Goal: Transaction & Acquisition: Purchase product/service

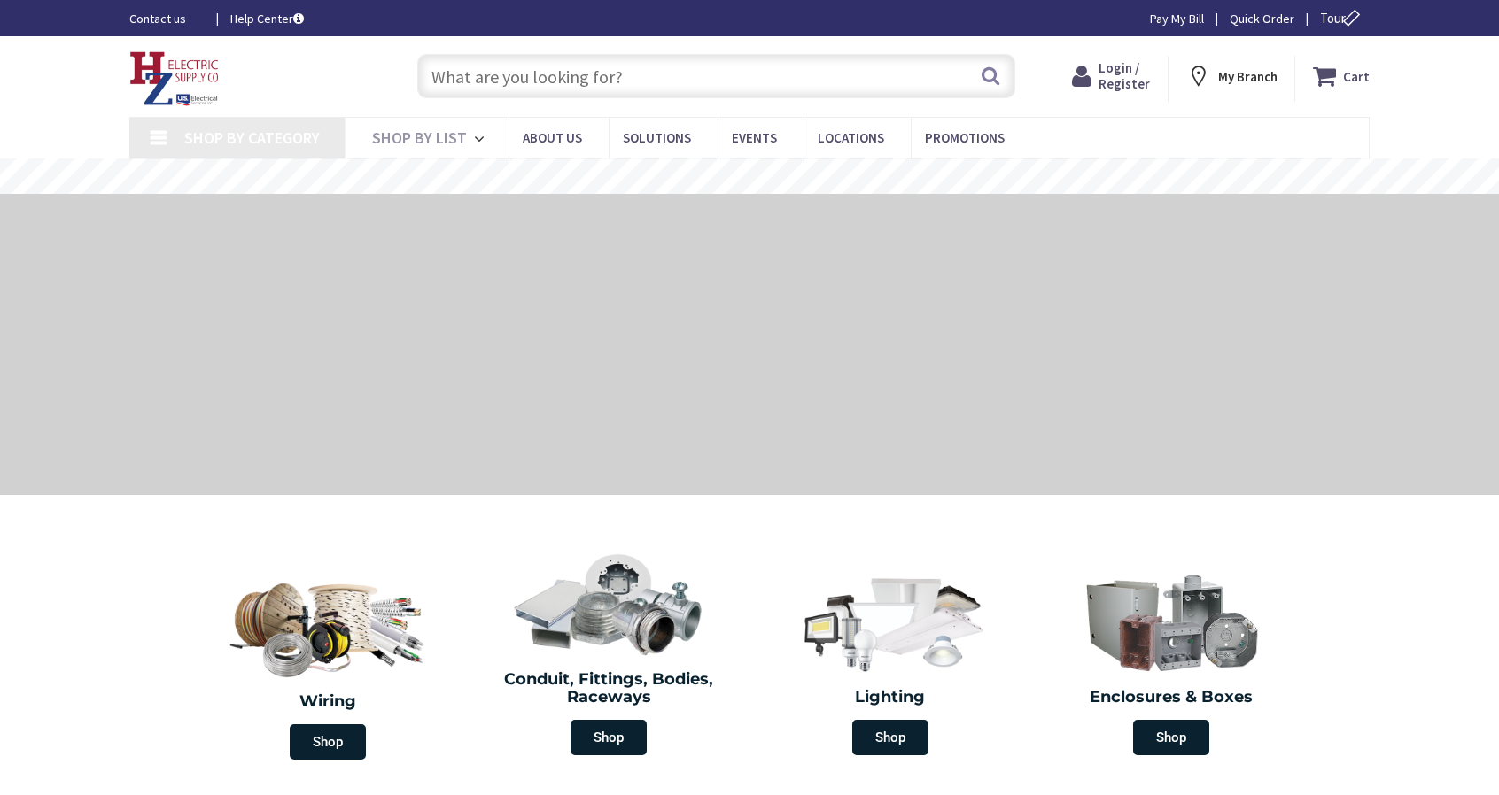
click at [608, 79] on input "text" at bounding box center [716, 76] width 598 height 44
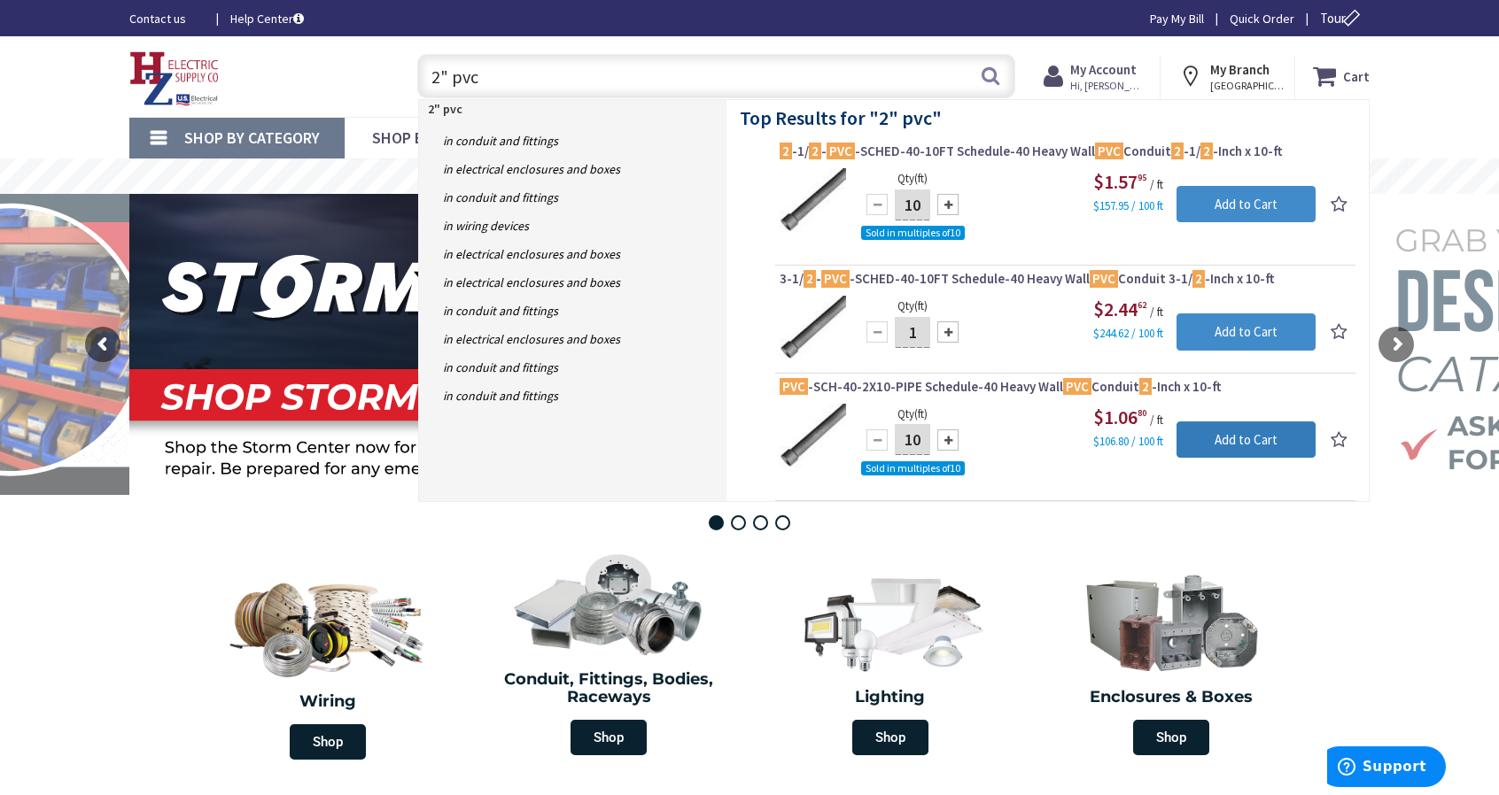
click at [1274, 440] on input "Add to Cart" at bounding box center [1245, 440] width 139 height 37
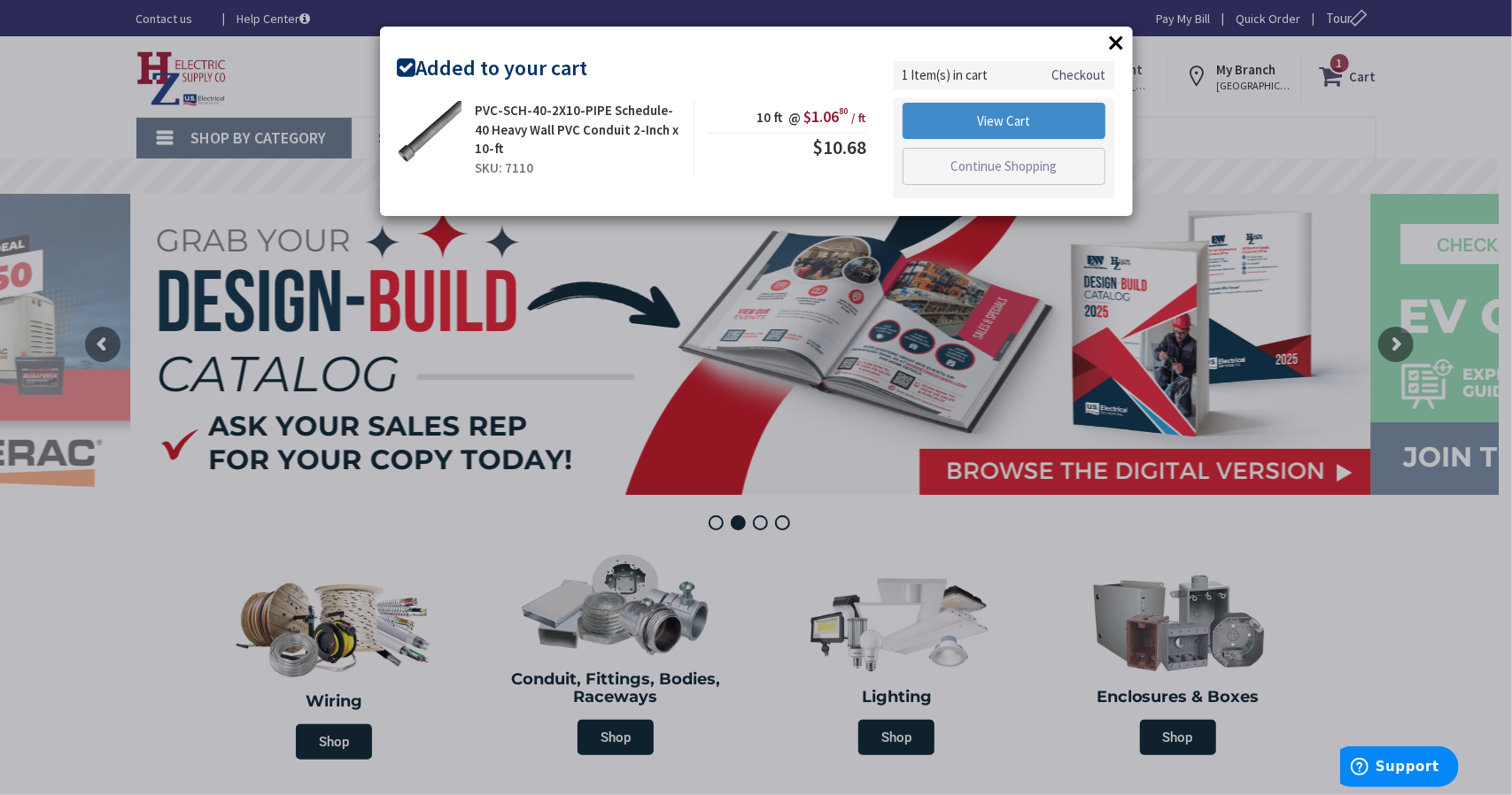
click at [1114, 49] on button "×" at bounding box center [1117, 42] width 27 height 27
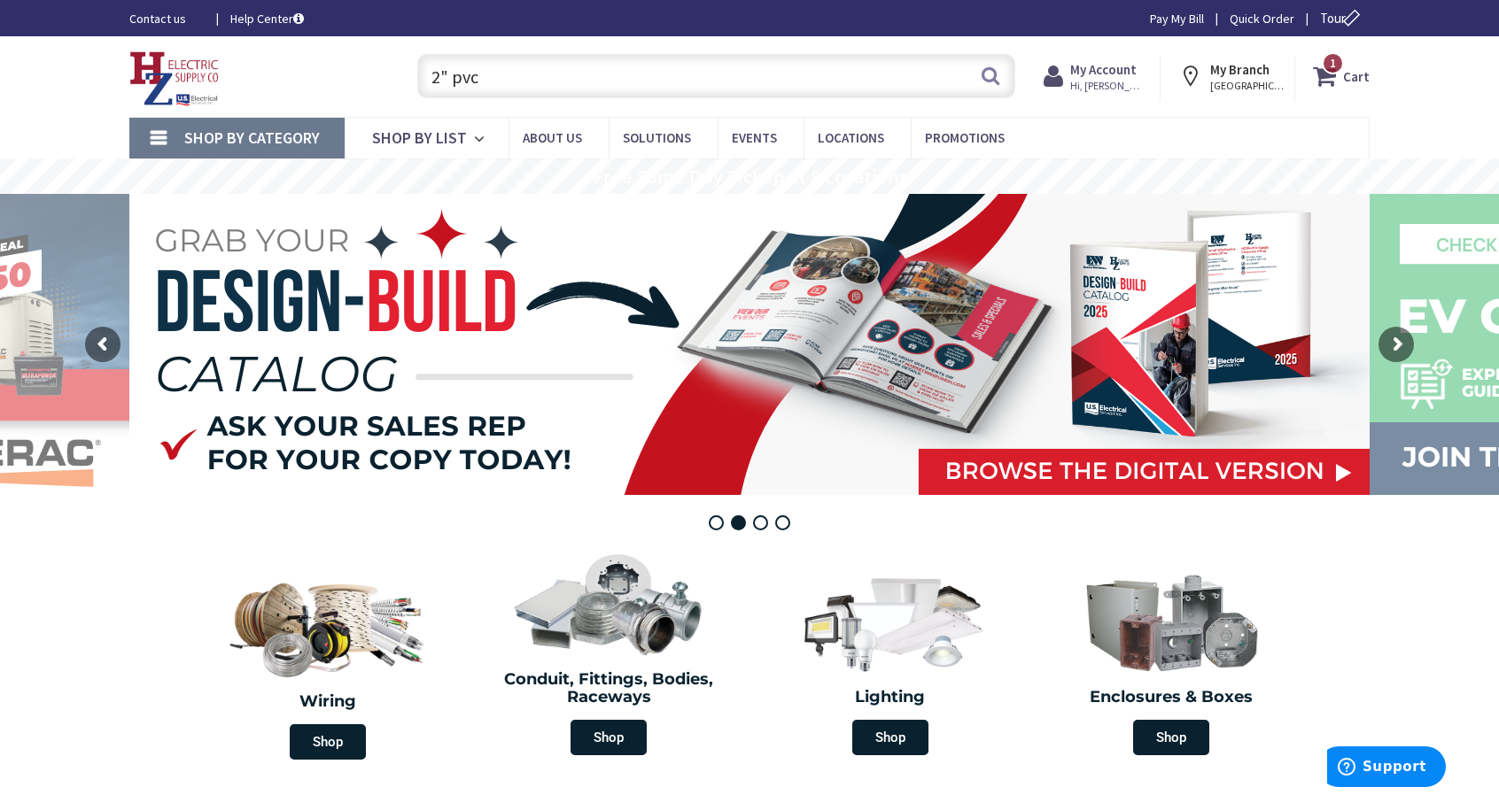
drag, startPoint x: 564, startPoint y: 94, endPoint x: 259, endPoint y: 98, distance: 305.6
click at [259, 98] on div "Toggle Nav 2" pvc 2" pvc Search 1 1 1 items Cart My Cart 1" at bounding box center [749, 76] width 1266 height 59
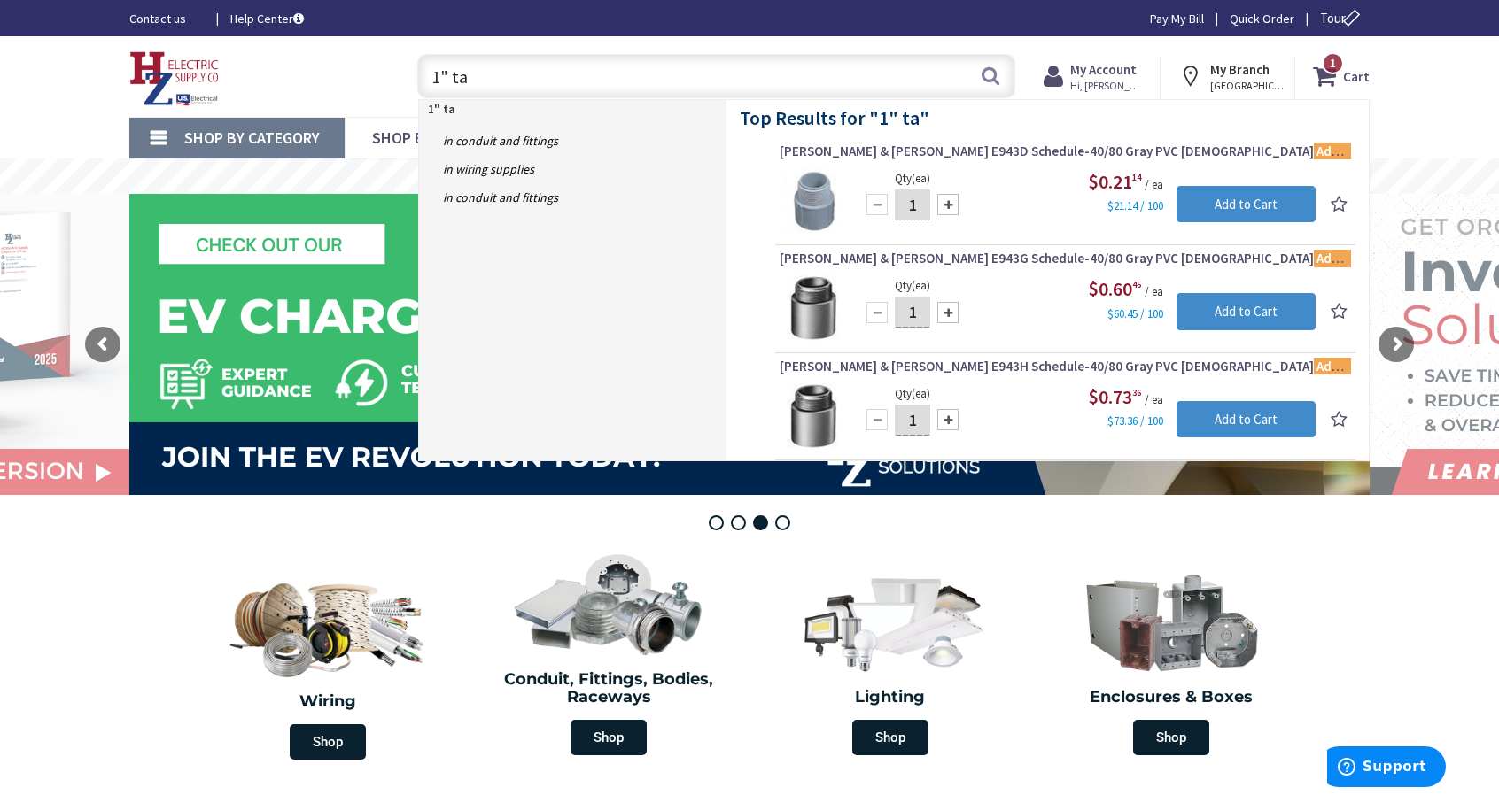
click at [446, 79] on input "1" ta" at bounding box center [716, 76] width 598 height 44
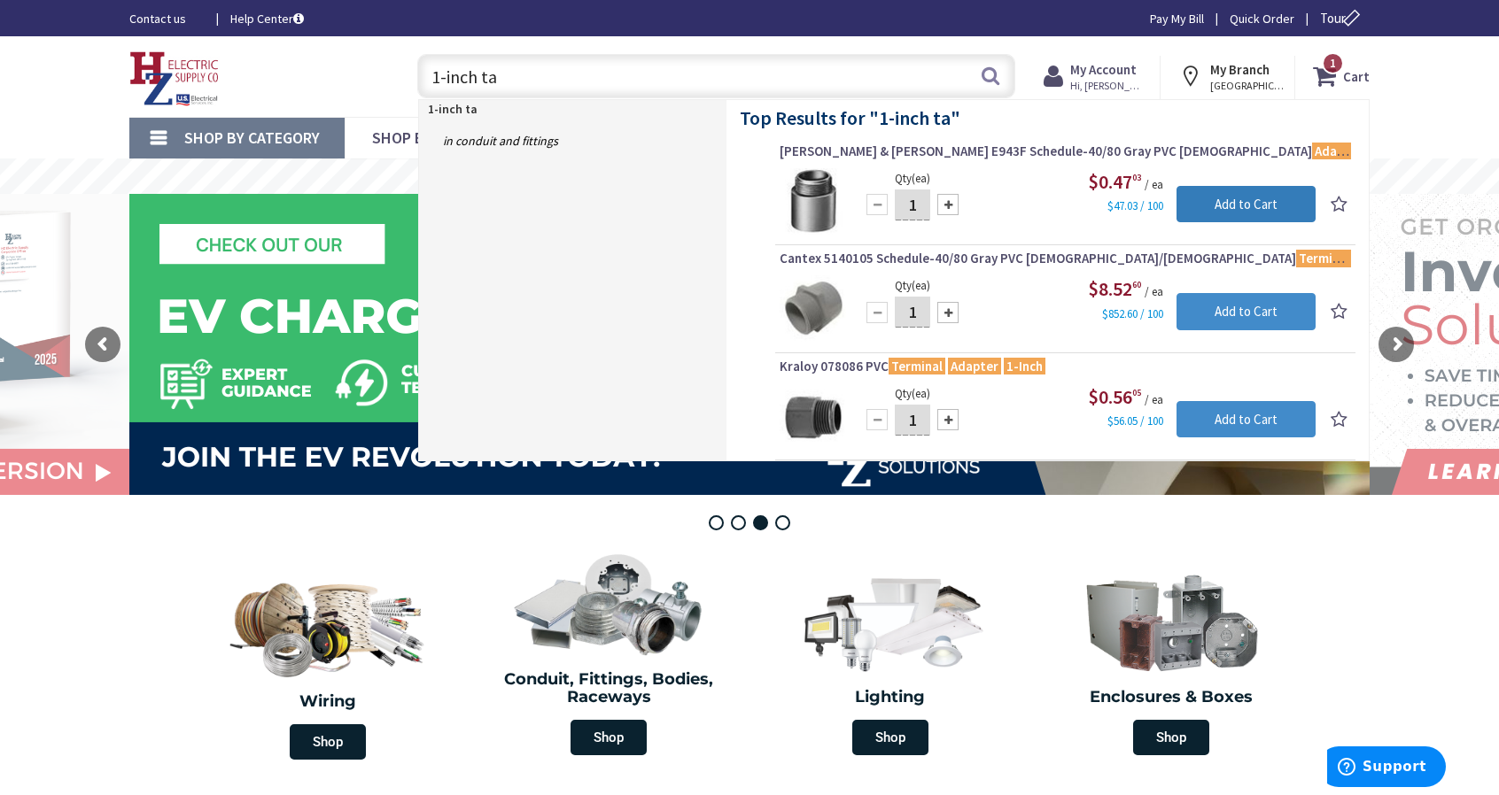
click at [1205, 204] on input "Add to Cart" at bounding box center [1245, 204] width 139 height 37
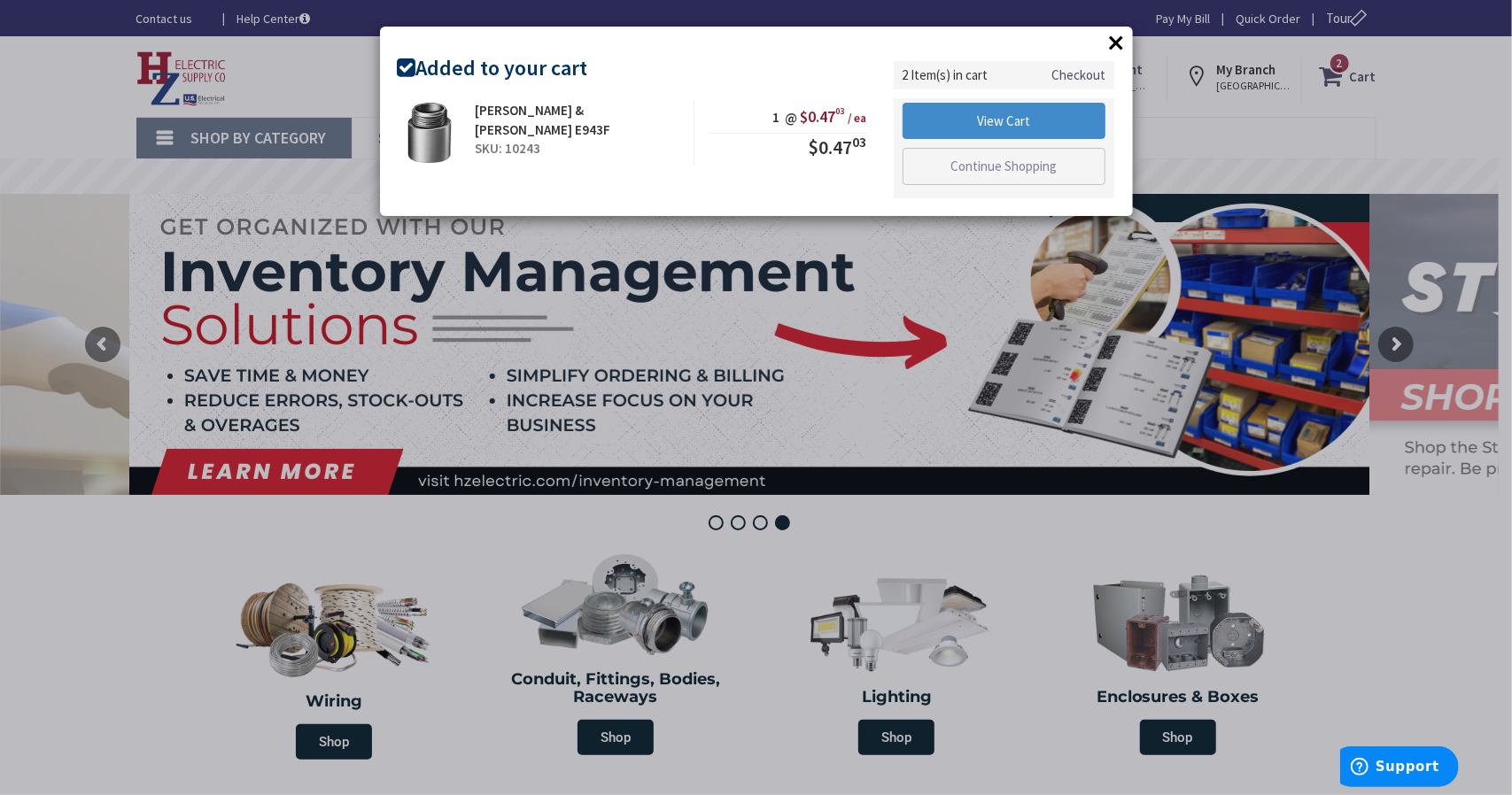
click at [1114, 43] on button "×" at bounding box center [1117, 42] width 27 height 27
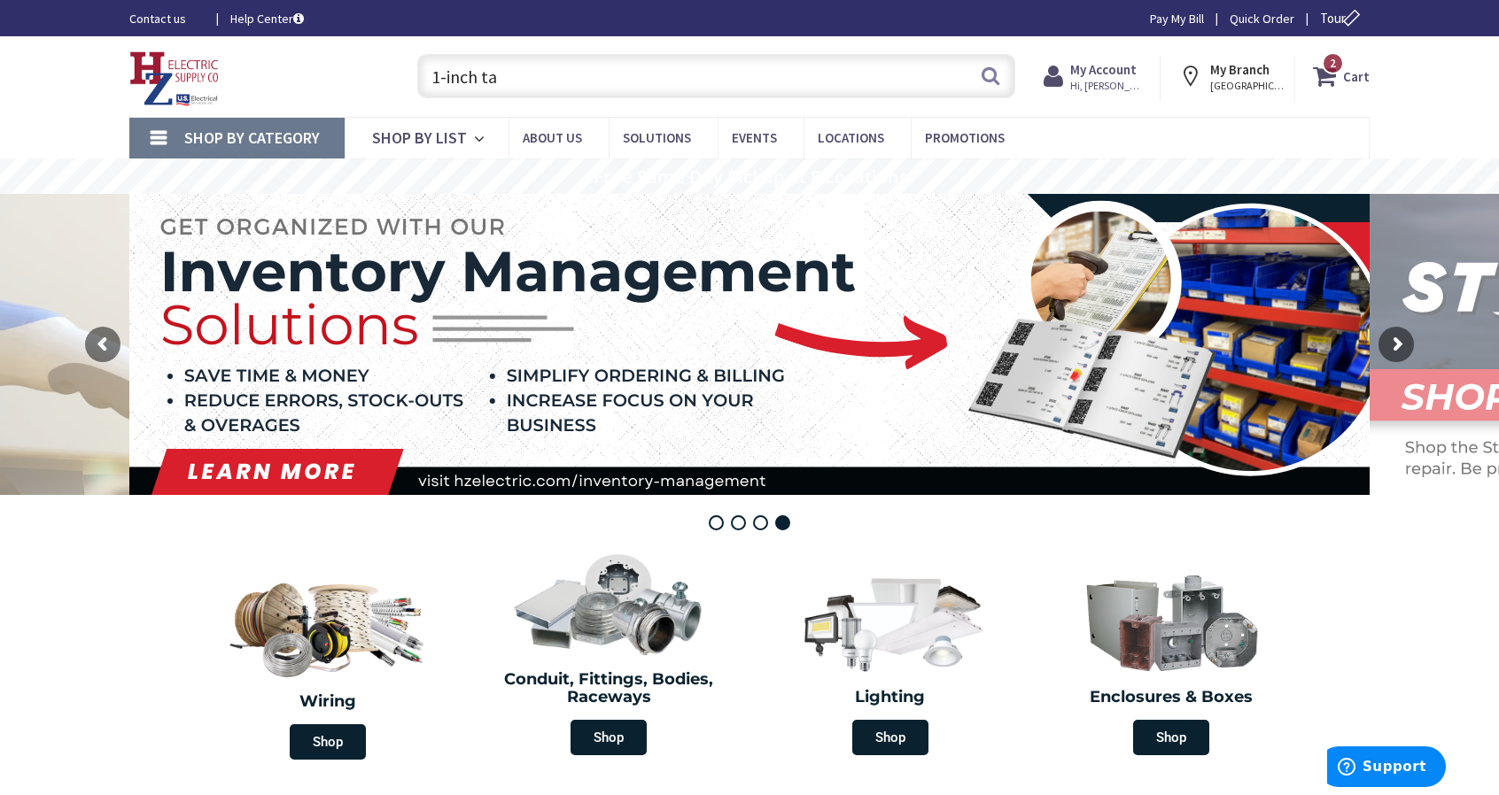
click at [673, 66] on input "1-inch ta" at bounding box center [716, 76] width 598 height 44
drag, startPoint x: 608, startPoint y: 85, endPoint x: 559, endPoint y: 88, distance: 49.7
click at [559, 88] on input "1-inch ta" at bounding box center [716, 76] width 598 height 44
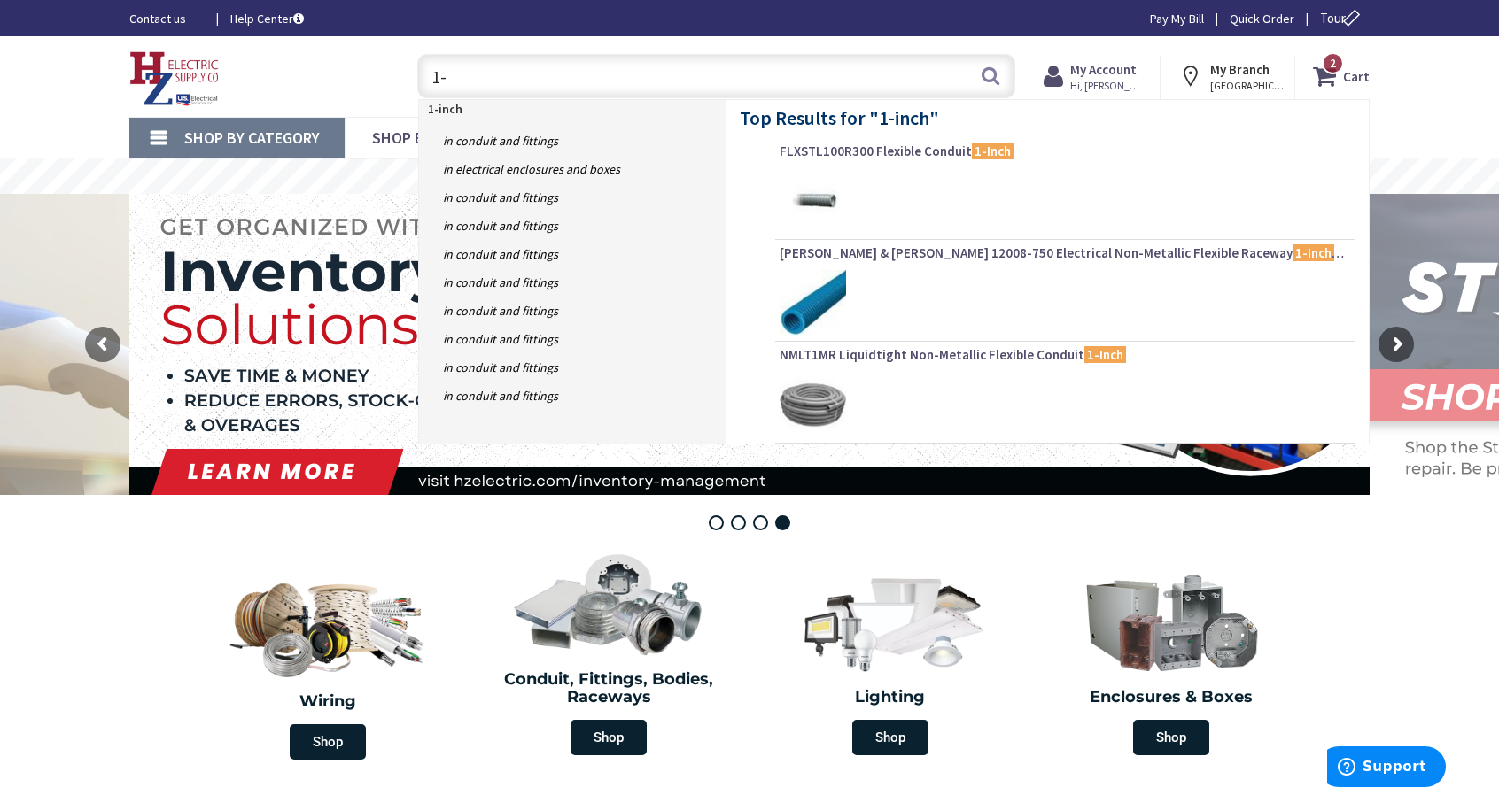
type input "1"
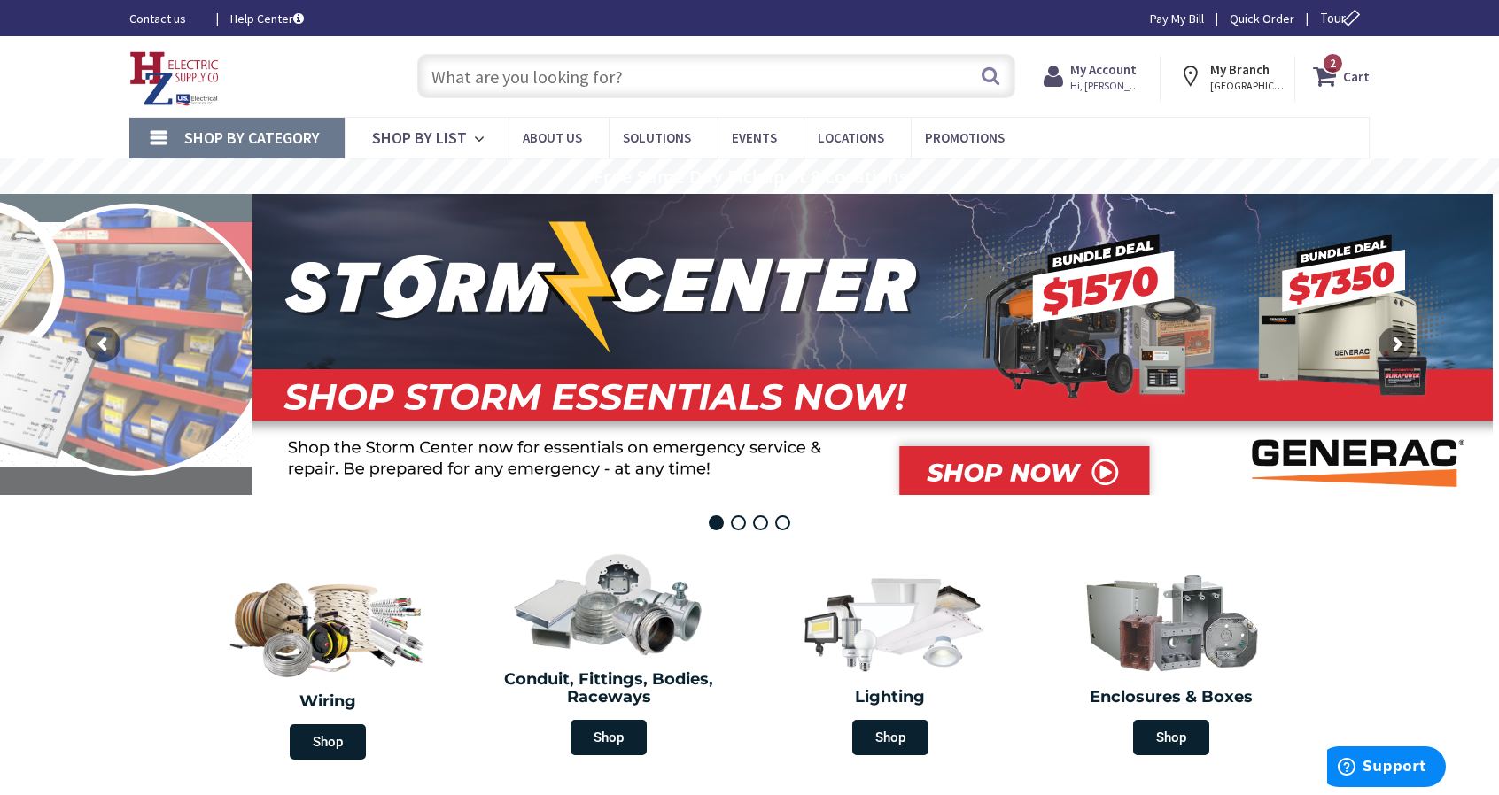
click at [1390, 97] on div "Skip to Content Toggle Nav Search 2 2 2 items Cart My Cart 2 Close" at bounding box center [749, 76] width 1328 height 81
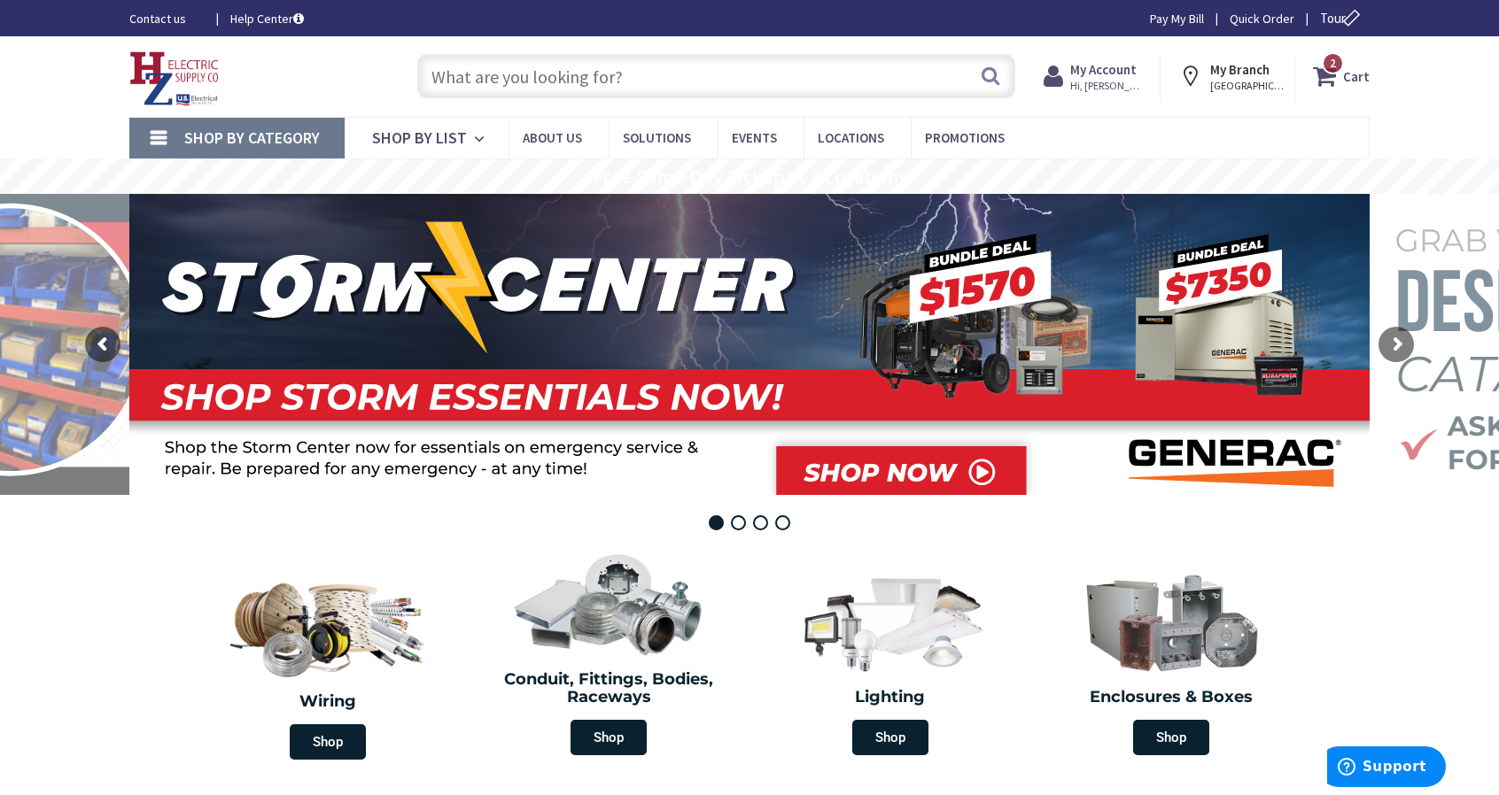
click at [575, 77] on input "text" at bounding box center [716, 76] width 598 height 44
click at [1114, 75] on strong "My Account" at bounding box center [1103, 69] width 66 height 17
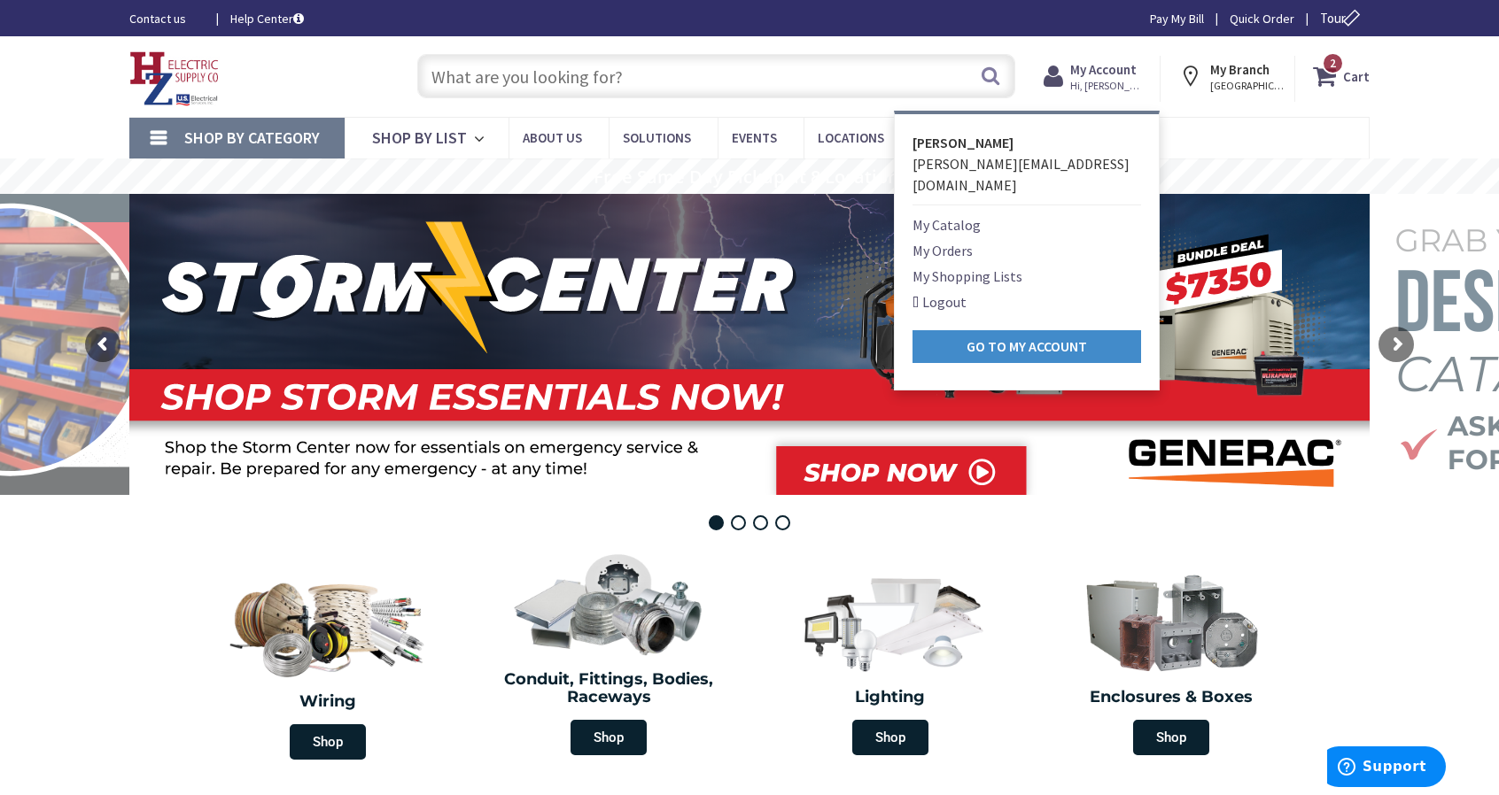
click at [948, 240] on link "My Orders" at bounding box center [942, 250] width 60 height 21
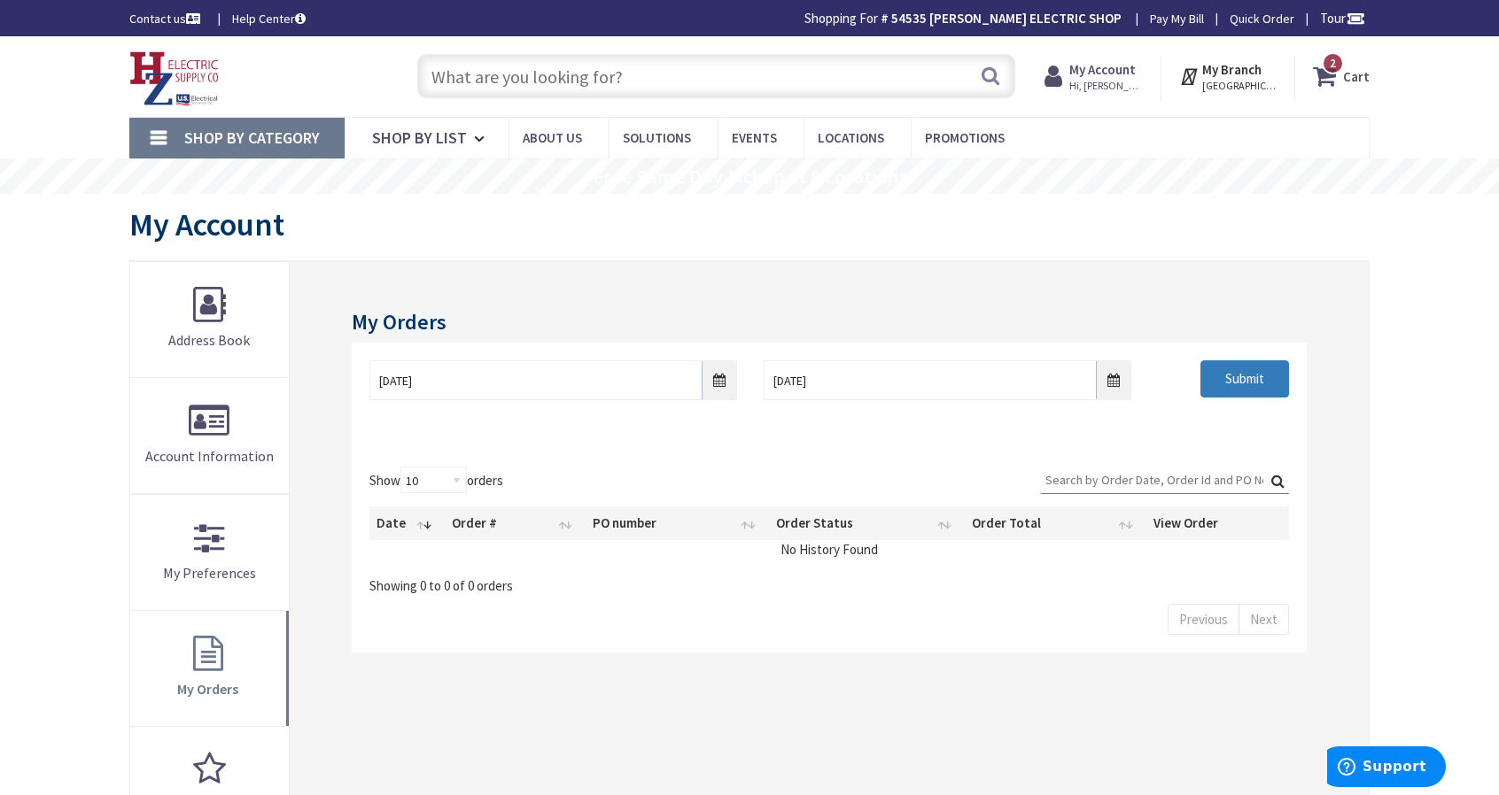
click at [1213, 376] on input "Submit" at bounding box center [1244, 378] width 89 height 37
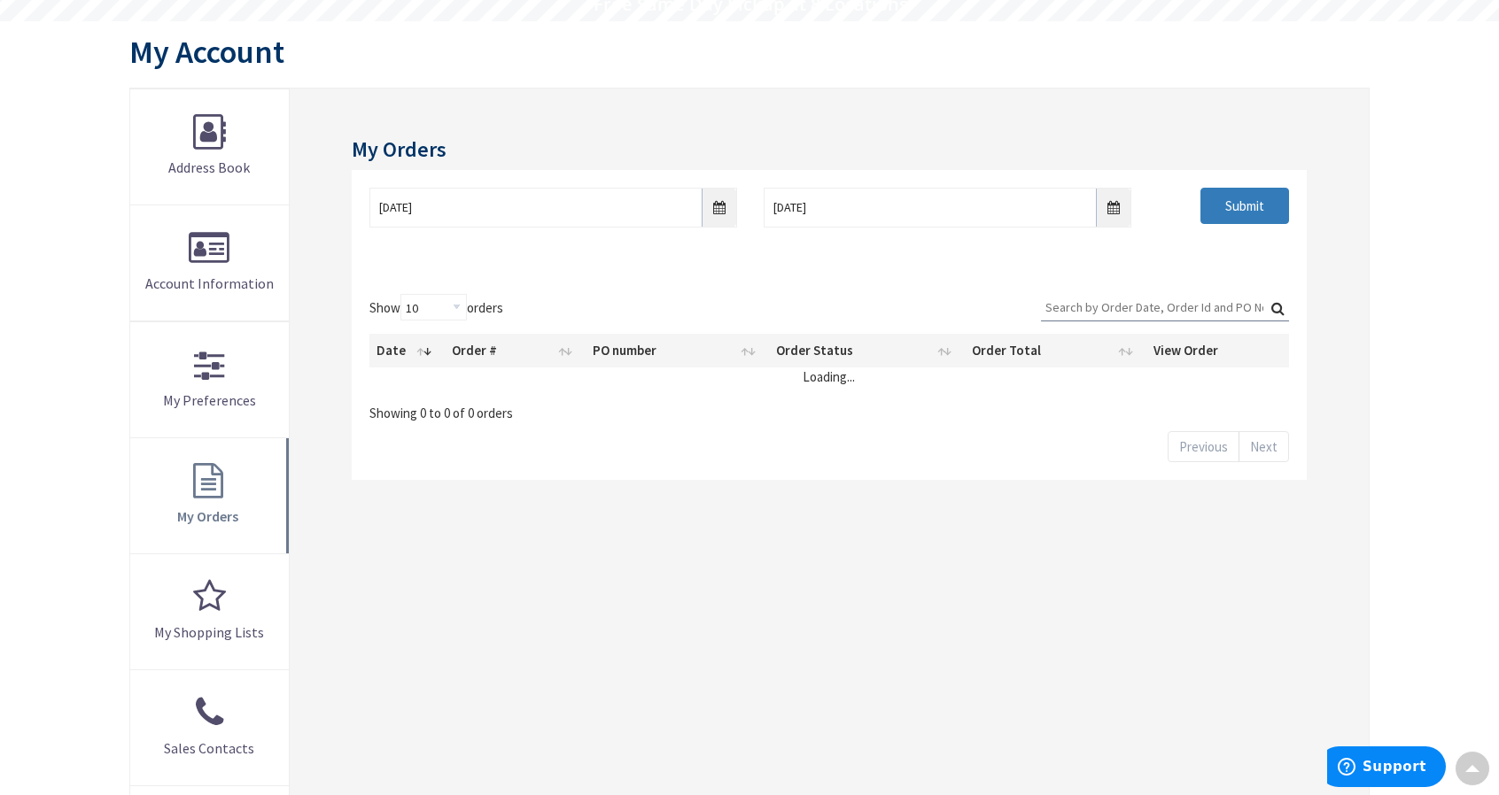
scroll to position [90, 0]
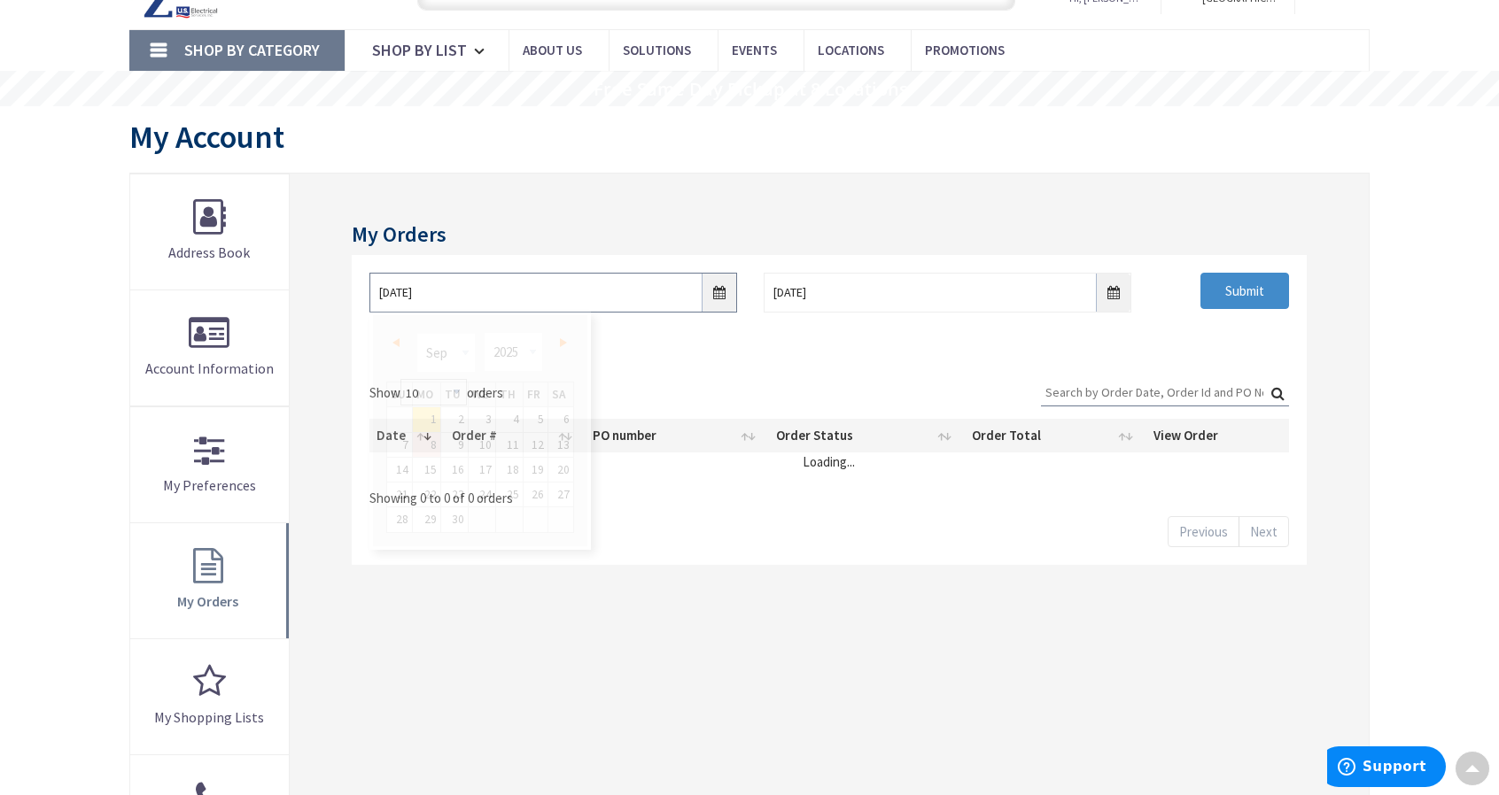
click at [717, 298] on input "9/1/2025" at bounding box center [553, 293] width 368 height 40
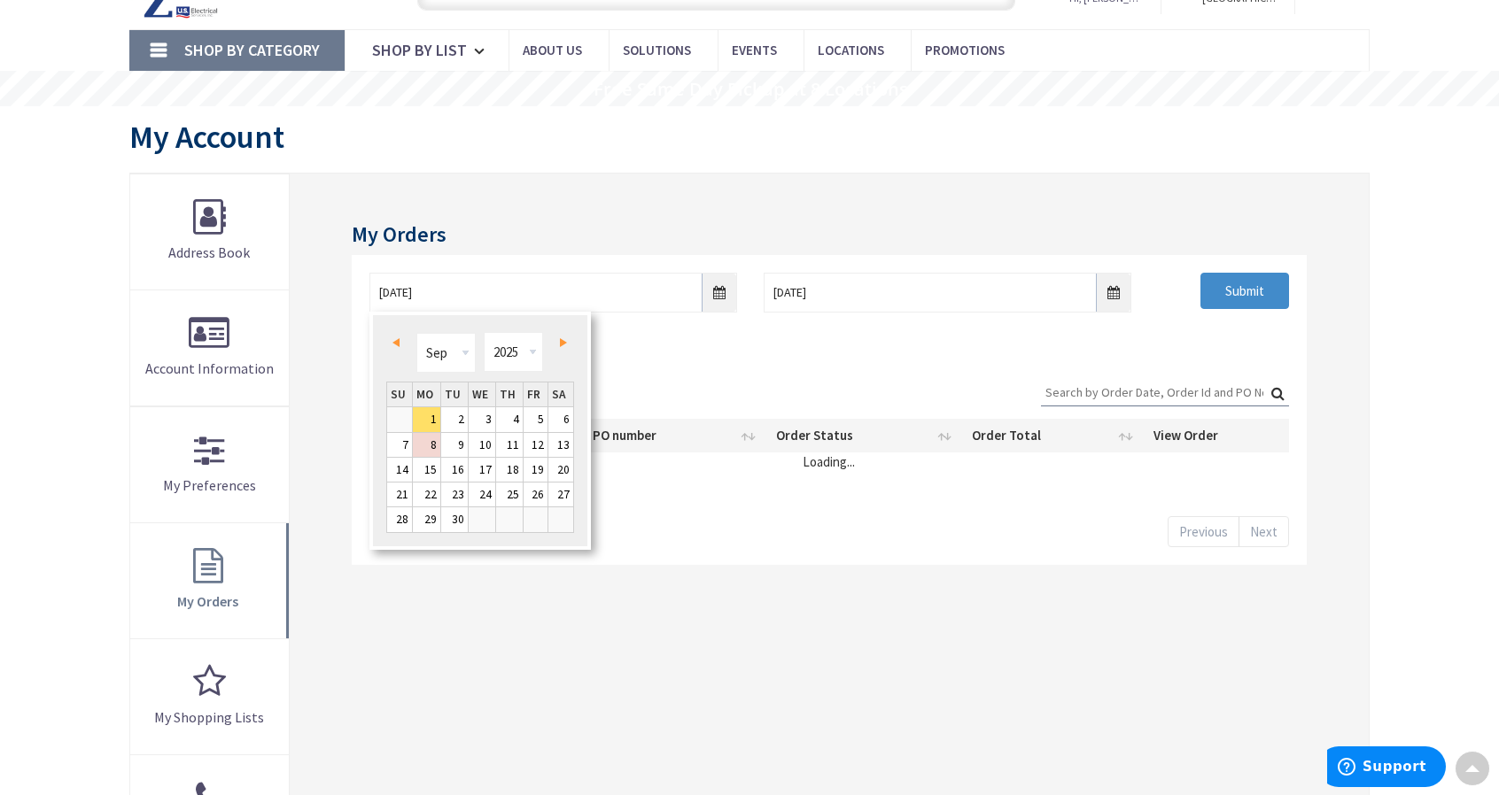
click at [722, 219] on div "My Orders 9/1/2025 9/8/2025 Submit Show 10 25 50 100 orders Search: Date Order …" at bounding box center [829, 580] width 1079 height 813
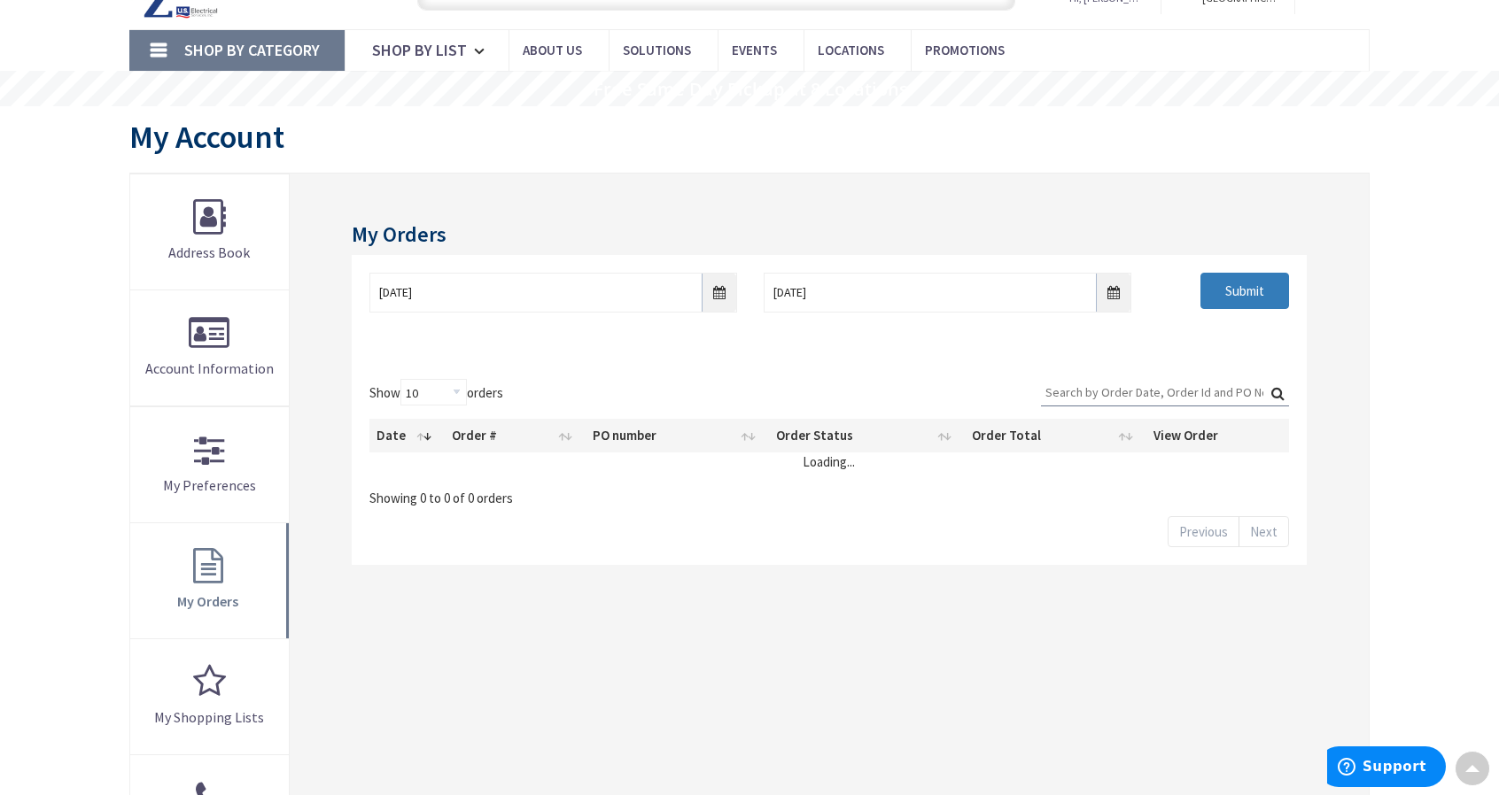
click at [1251, 286] on input "Submit" at bounding box center [1244, 291] width 89 height 37
click at [918, 321] on div "9/1/2025 9/8/2025 Submit" at bounding box center [829, 299] width 946 height 53
click at [906, 286] on input "9/8/2025" at bounding box center [947, 293] width 368 height 40
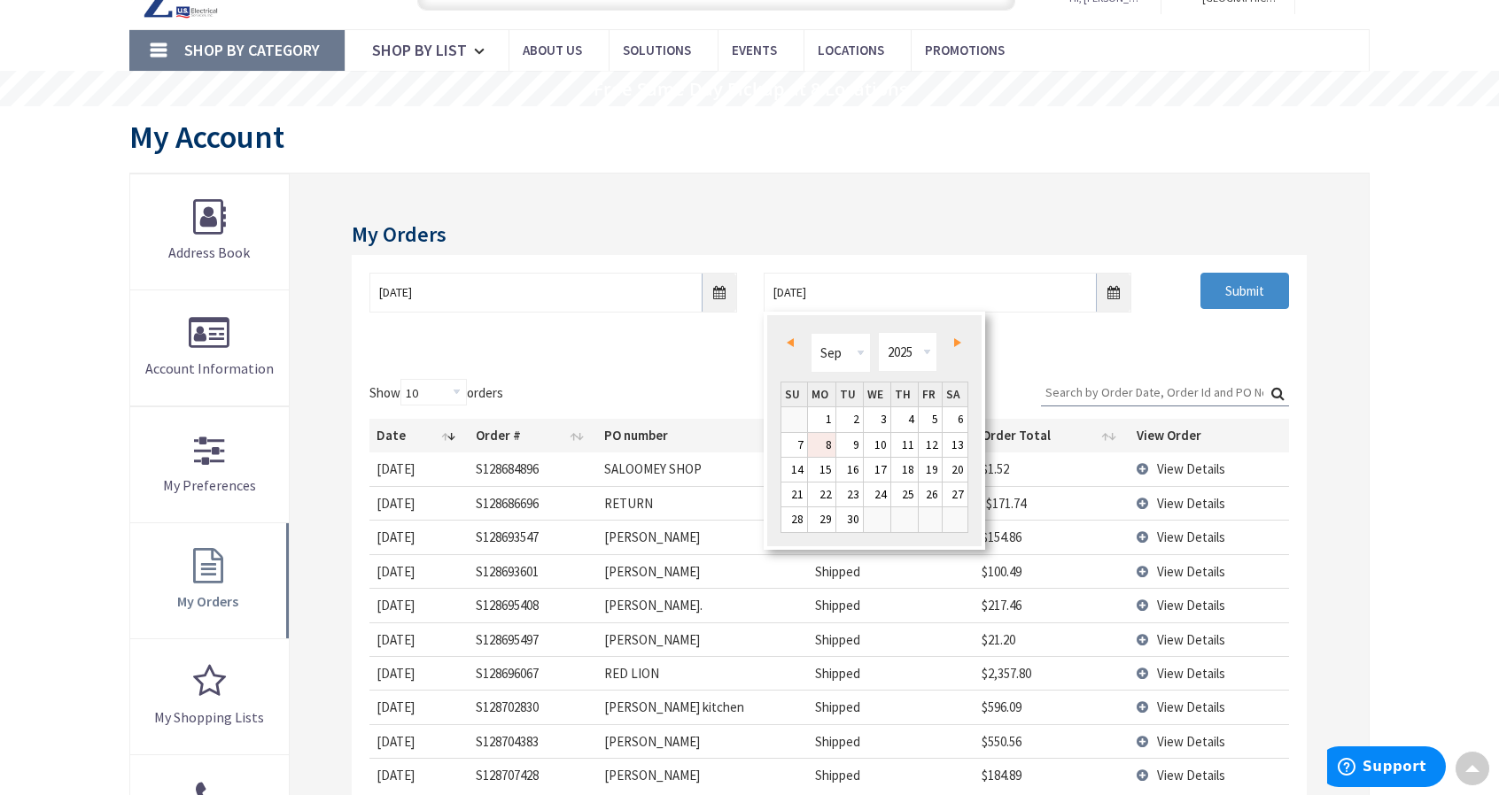
click at [824, 448] on link "8" at bounding box center [821, 445] width 27 height 24
type input "09/08/2025"
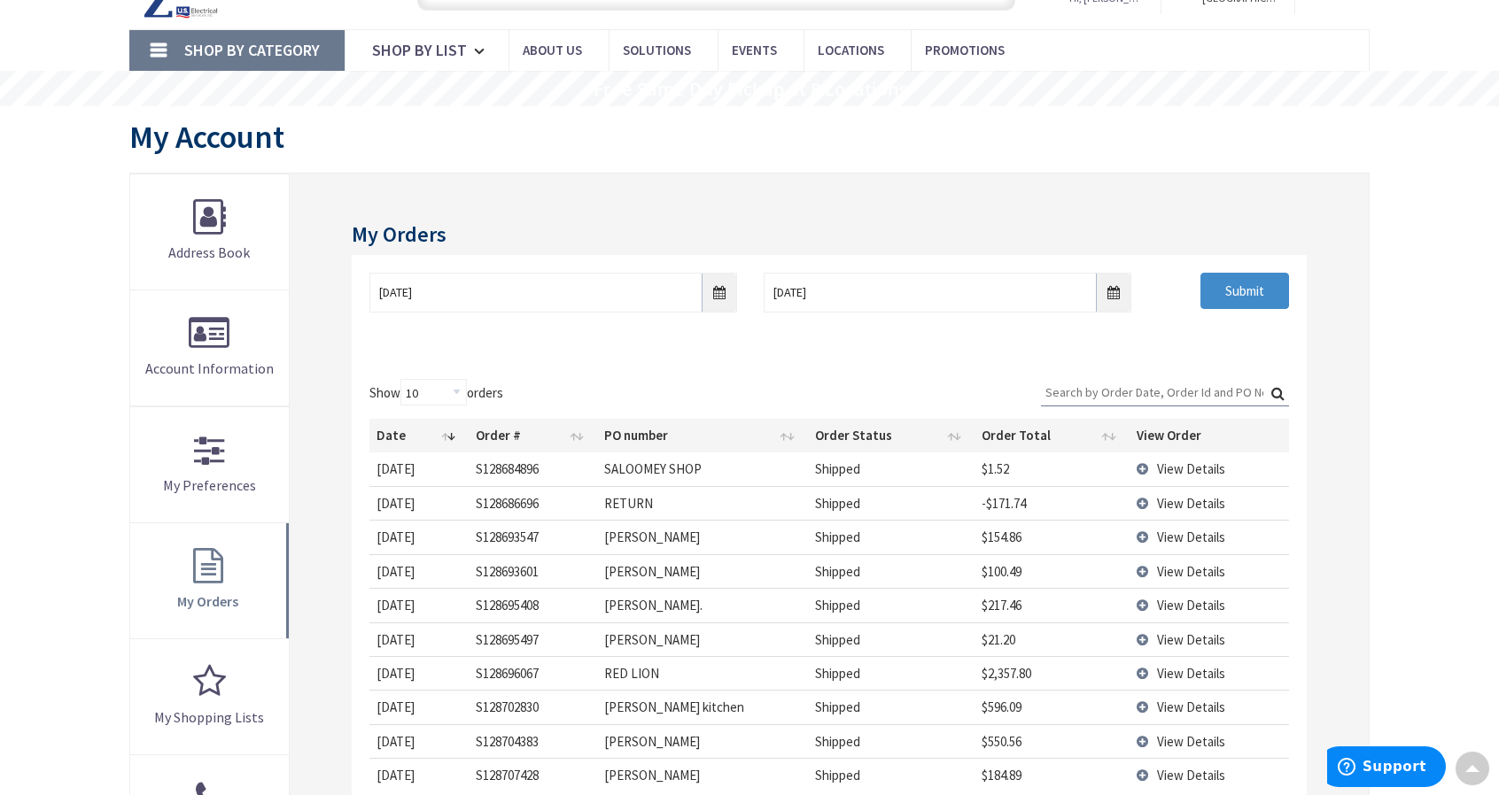
click at [701, 414] on div "Date Order # PO number Order Status Order Total View Order 9/2/2025 2025-09-02 …" at bounding box center [828, 606] width 919 height 384
click at [1142, 534] on td "View Details" at bounding box center [1208, 537] width 159 height 34
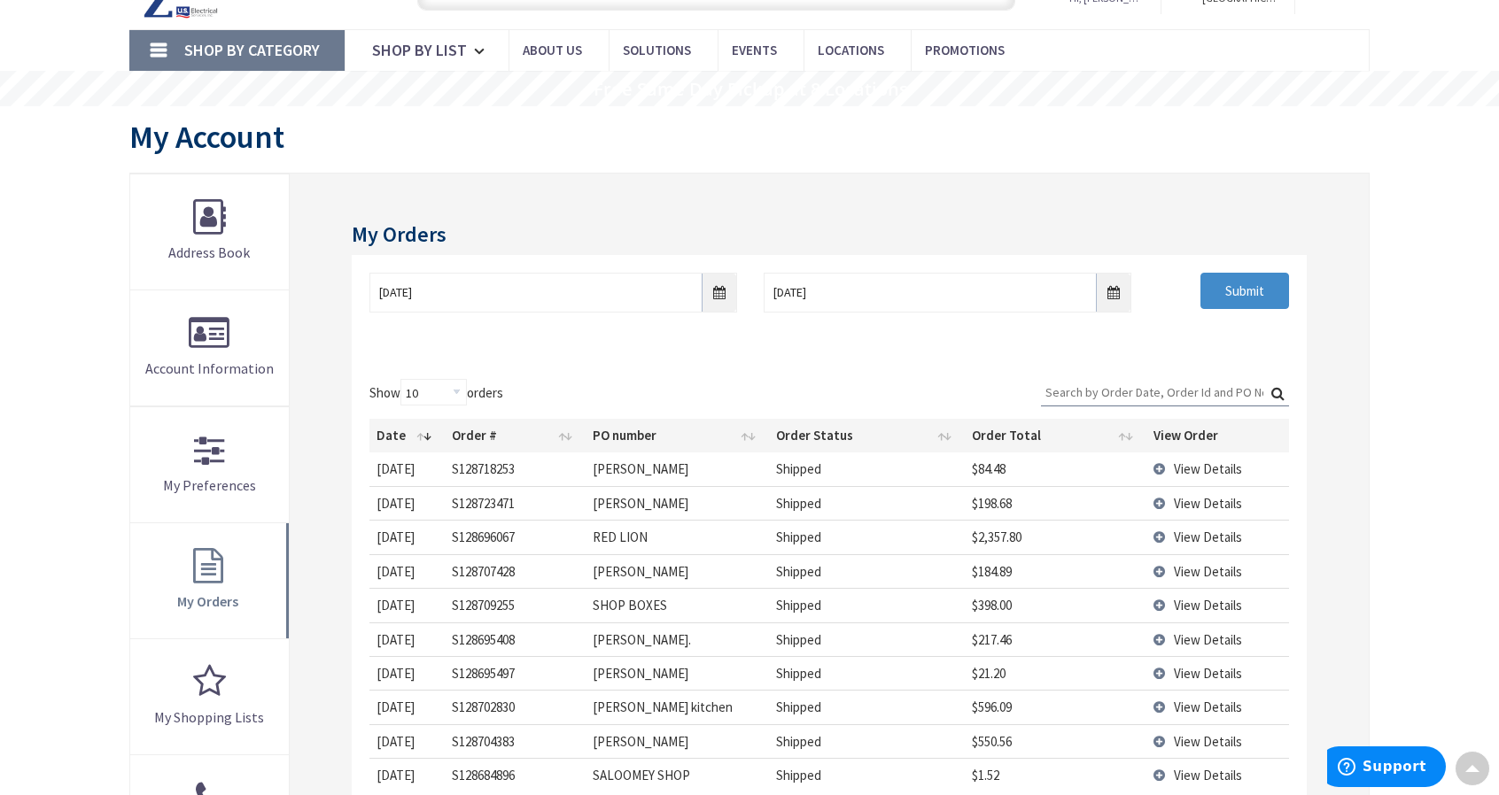
click at [1190, 538] on span "View Details" at bounding box center [1207, 537] width 68 height 17
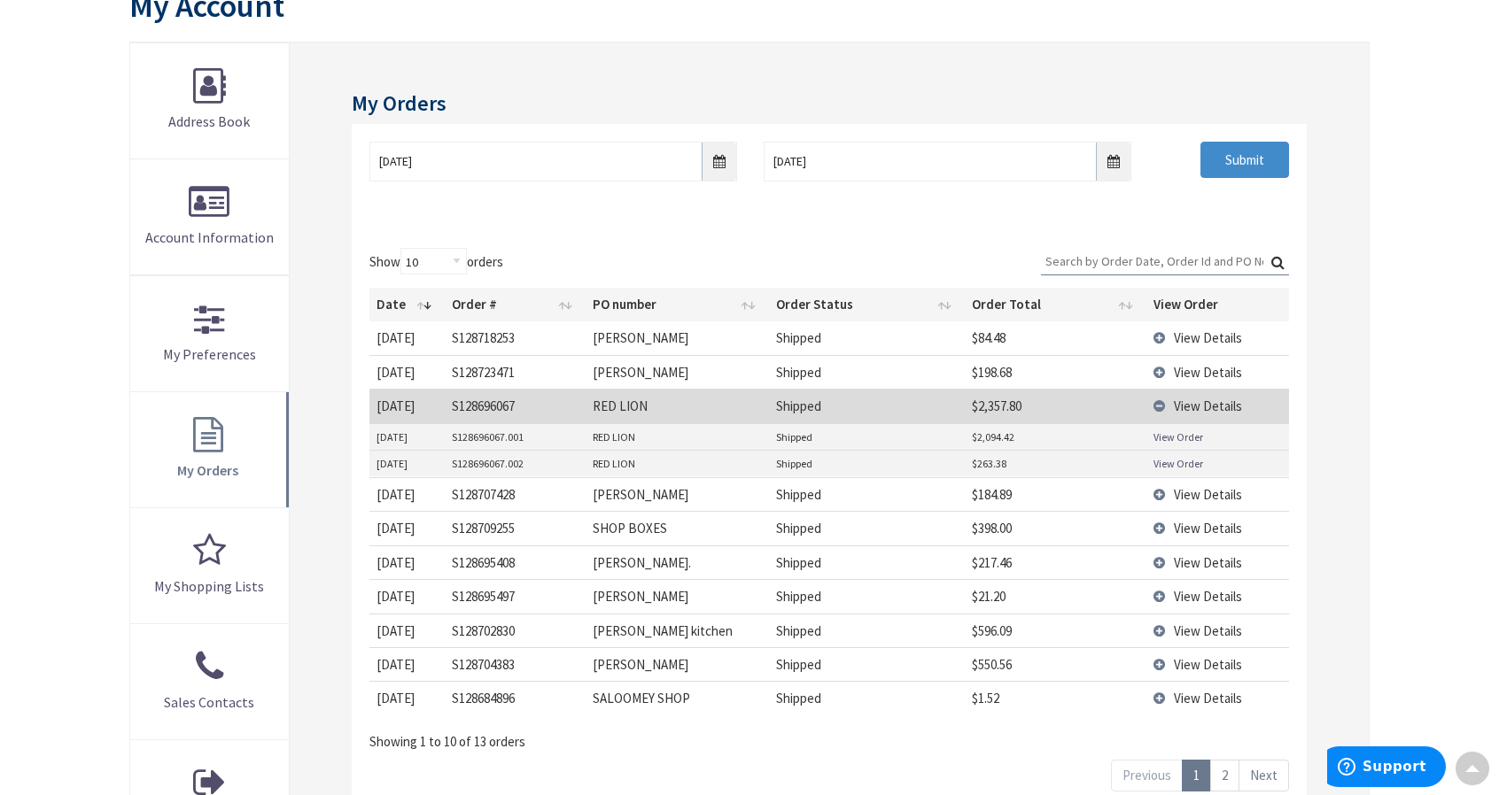
scroll to position [267, 0]
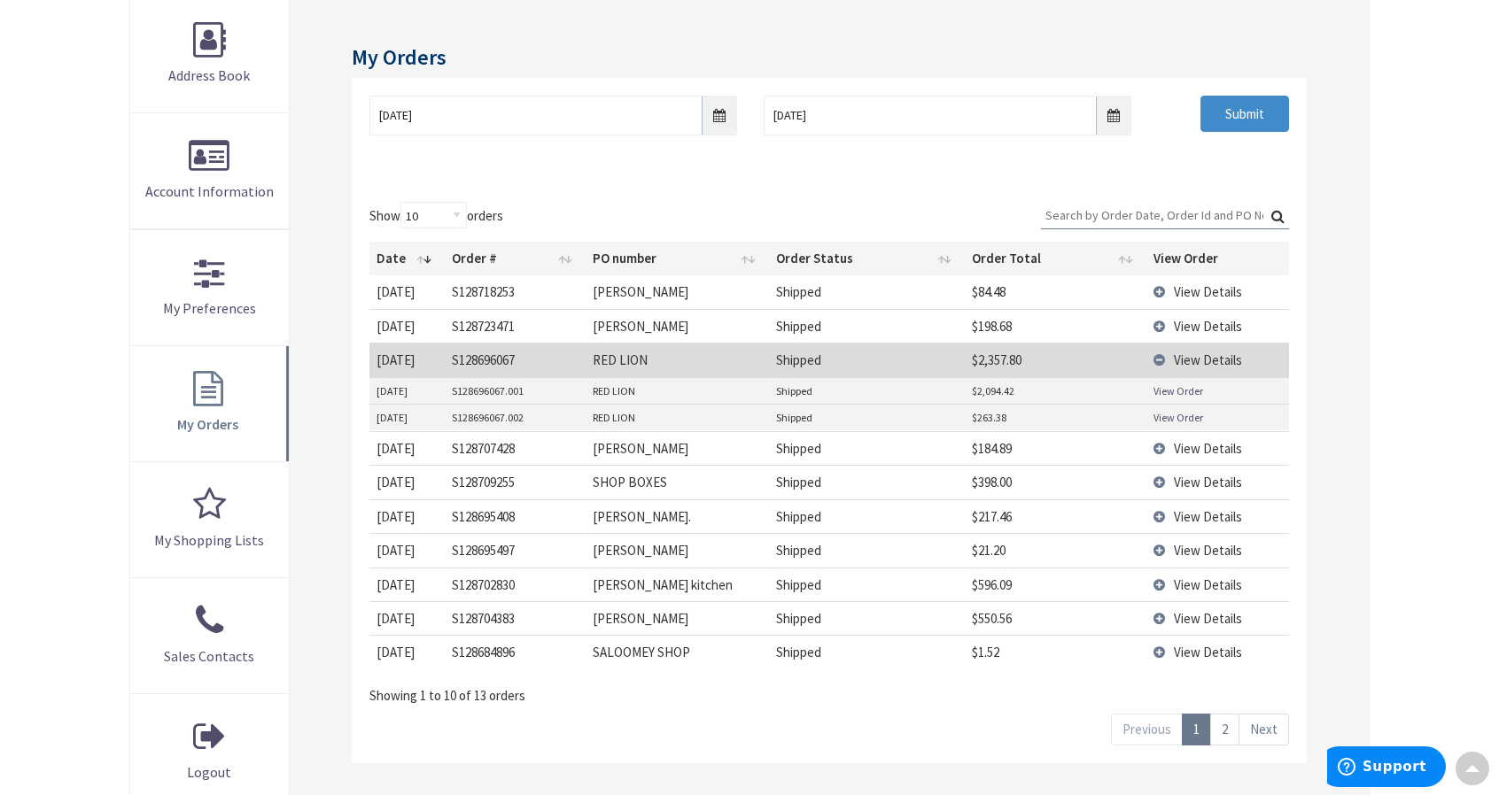
click at [1160, 355] on td "View Details" at bounding box center [1217, 360] width 143 height 34
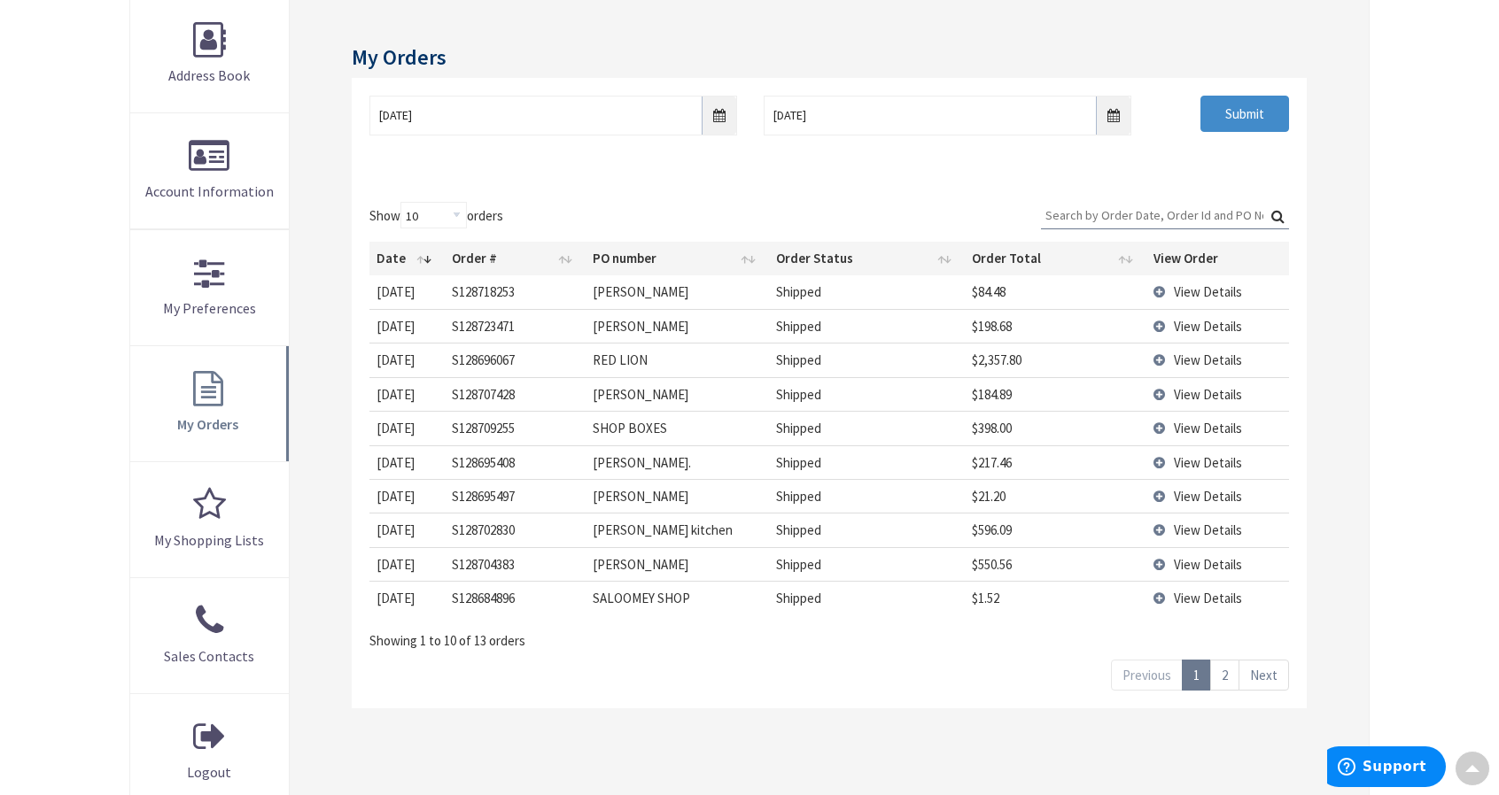
click at [1227, 665] on link "2" at bounding box center [1224, 675] width 29 height 31
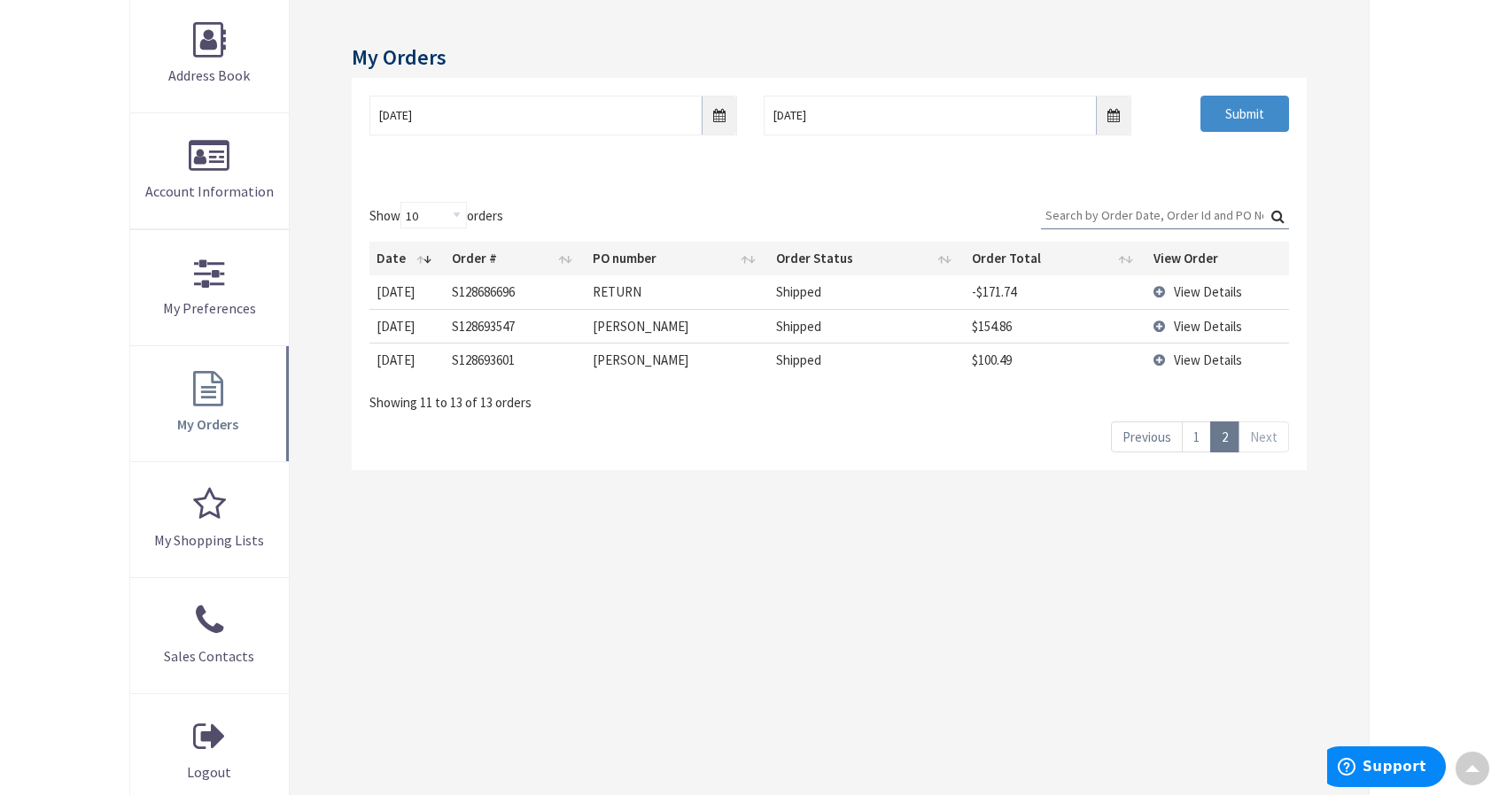
click at [1188, 325] on span "View Details" at bounding box center [1207, 326] width 68 height 17
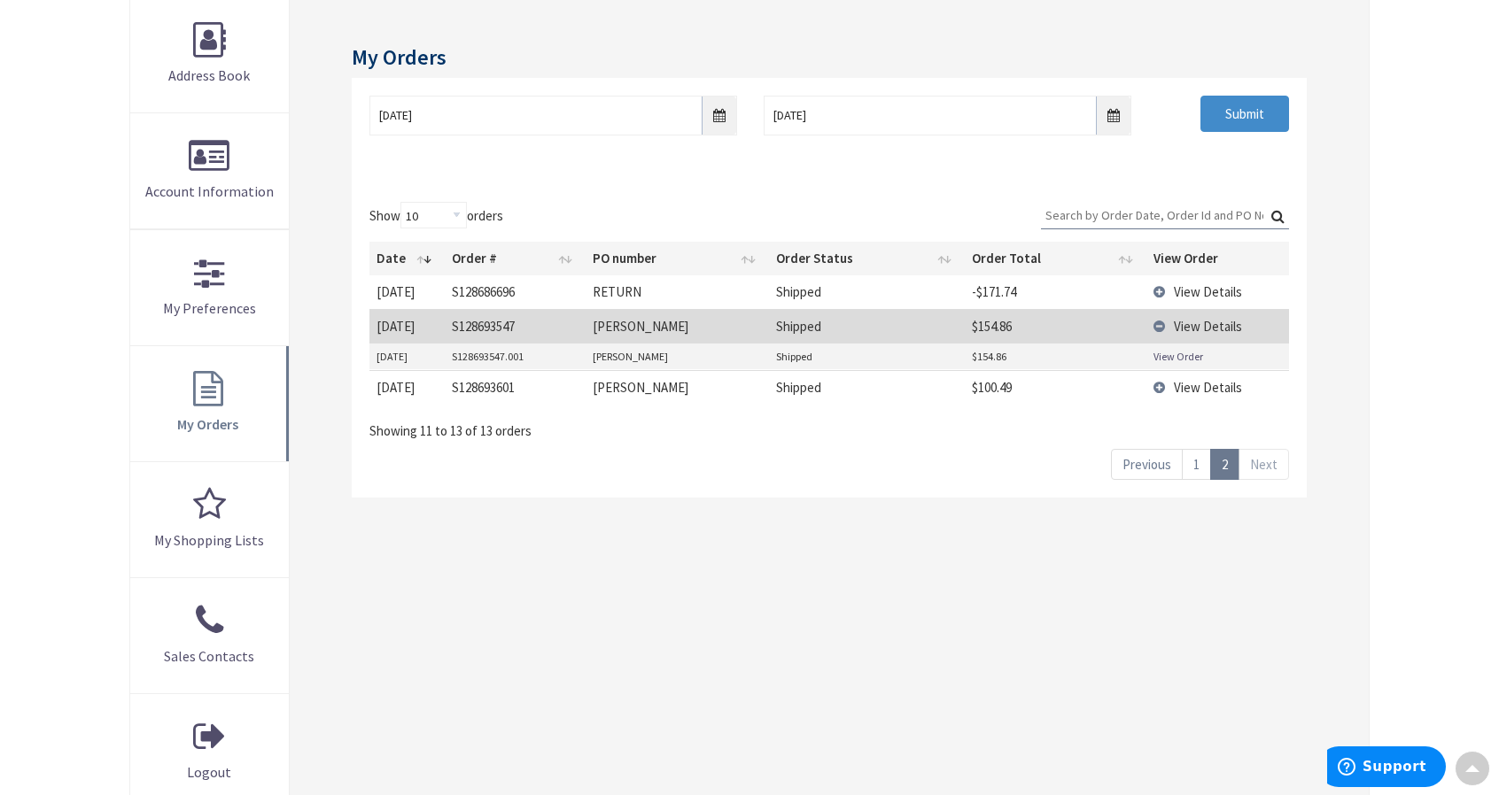
click at [1184, 353] on link "View Order" at bounding box center [1178, 356] width 50 height 15
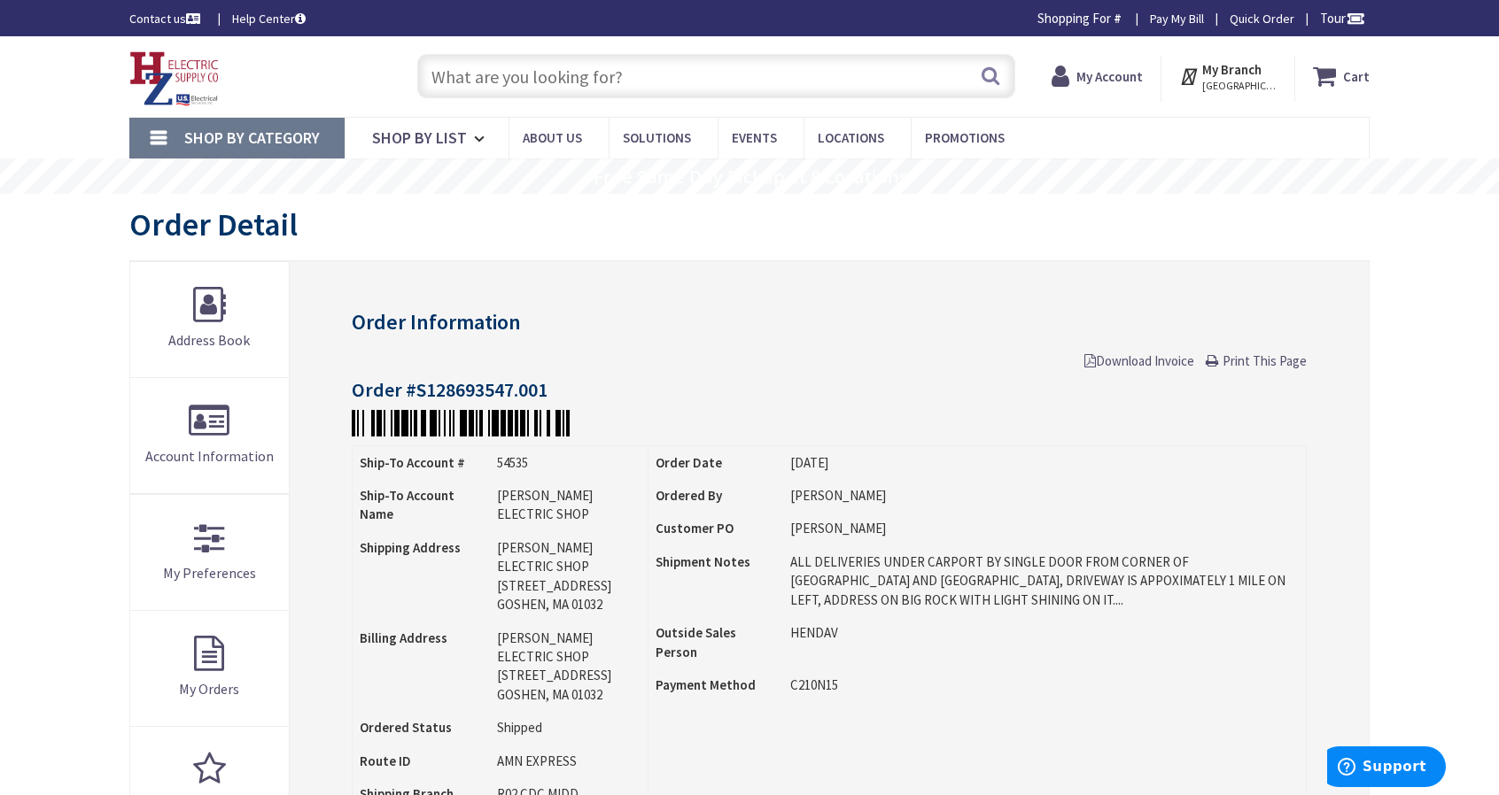
click at [535, 72] on input "text" at bounding box center [716, 76] width 598 height 44
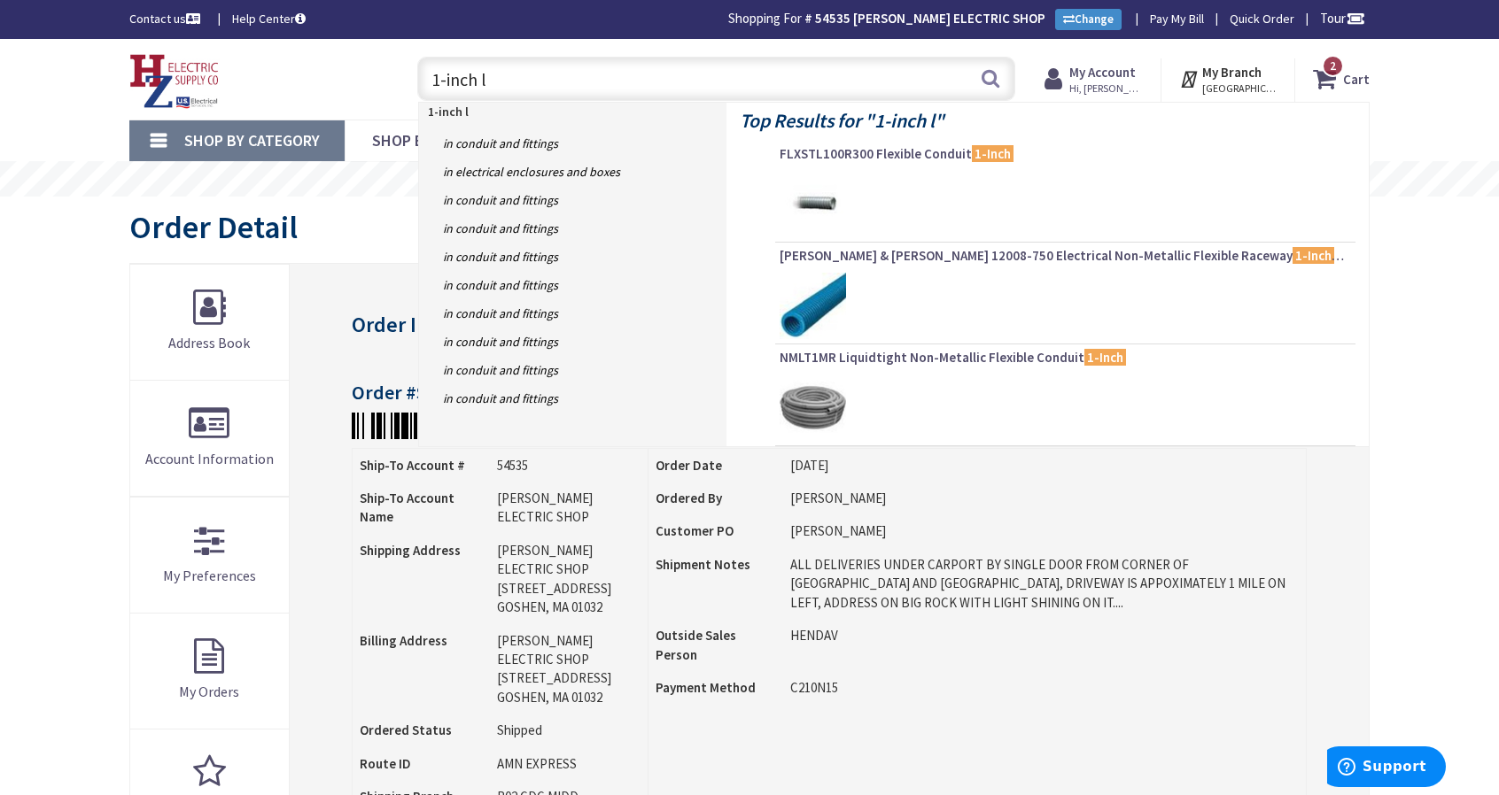
type input "1-inch lt"
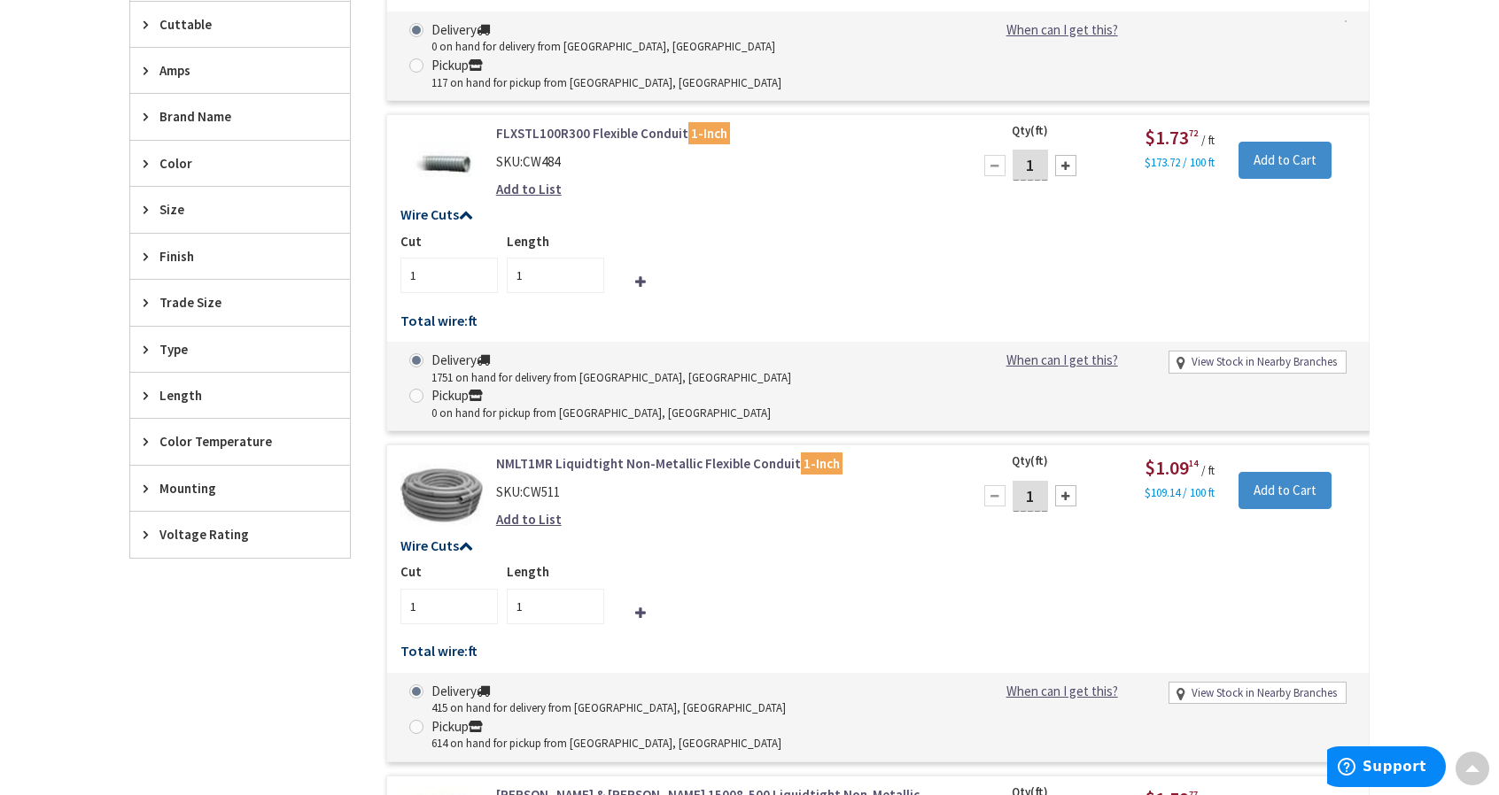
scroll to position [797, 0]
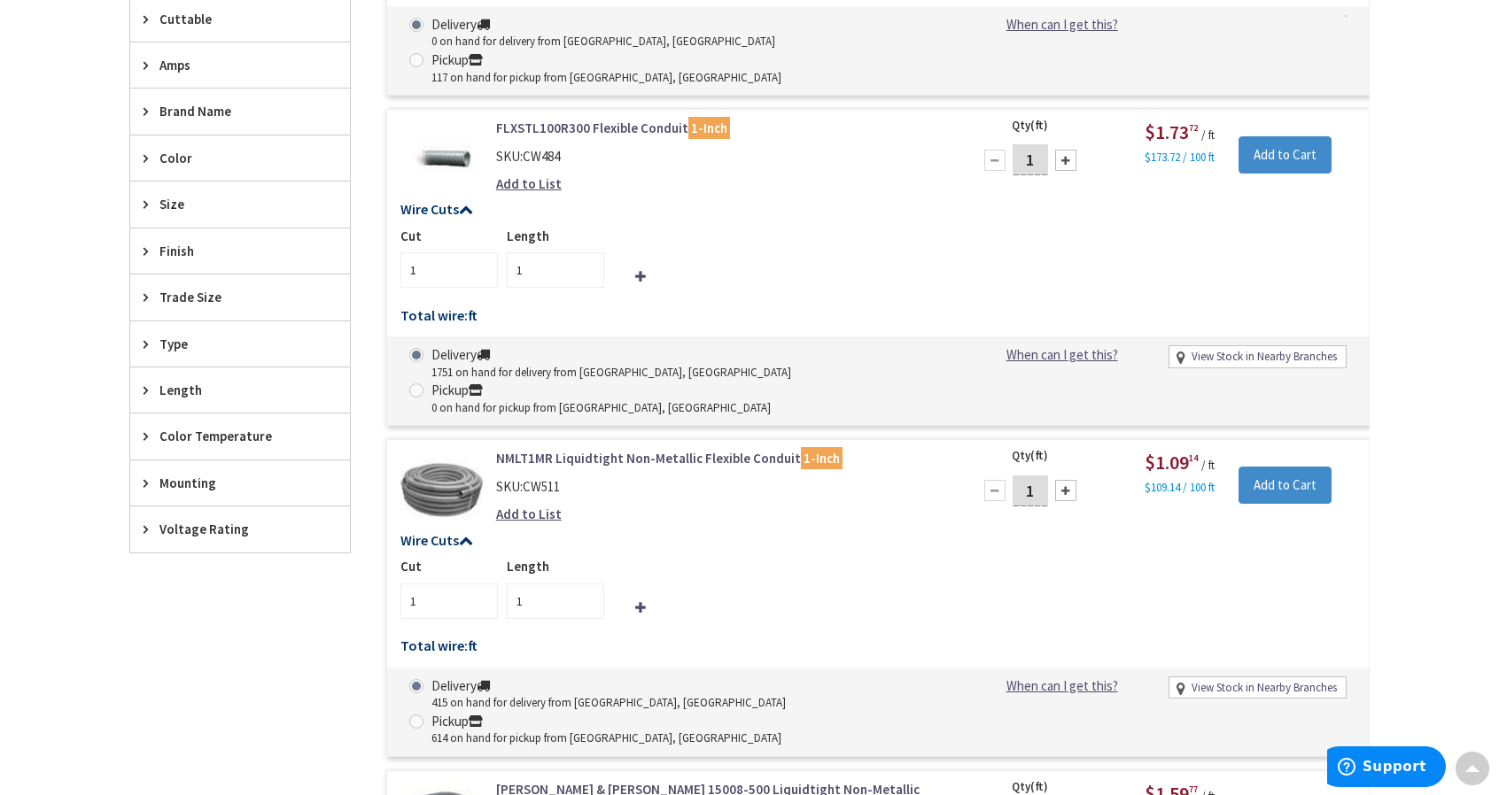
drag, startPoint x: 1036, startPoint y: 419, endPoint x: 1026, endPoint y: 419, distance: 10.6
click at [1026, 476] on input "1" at bounding box center [1029, 491] width 35 height 31
type input "4"
click at [1288, 467] on input "Add to Cart" at bounding box center [1284, 485] width 93 height 37
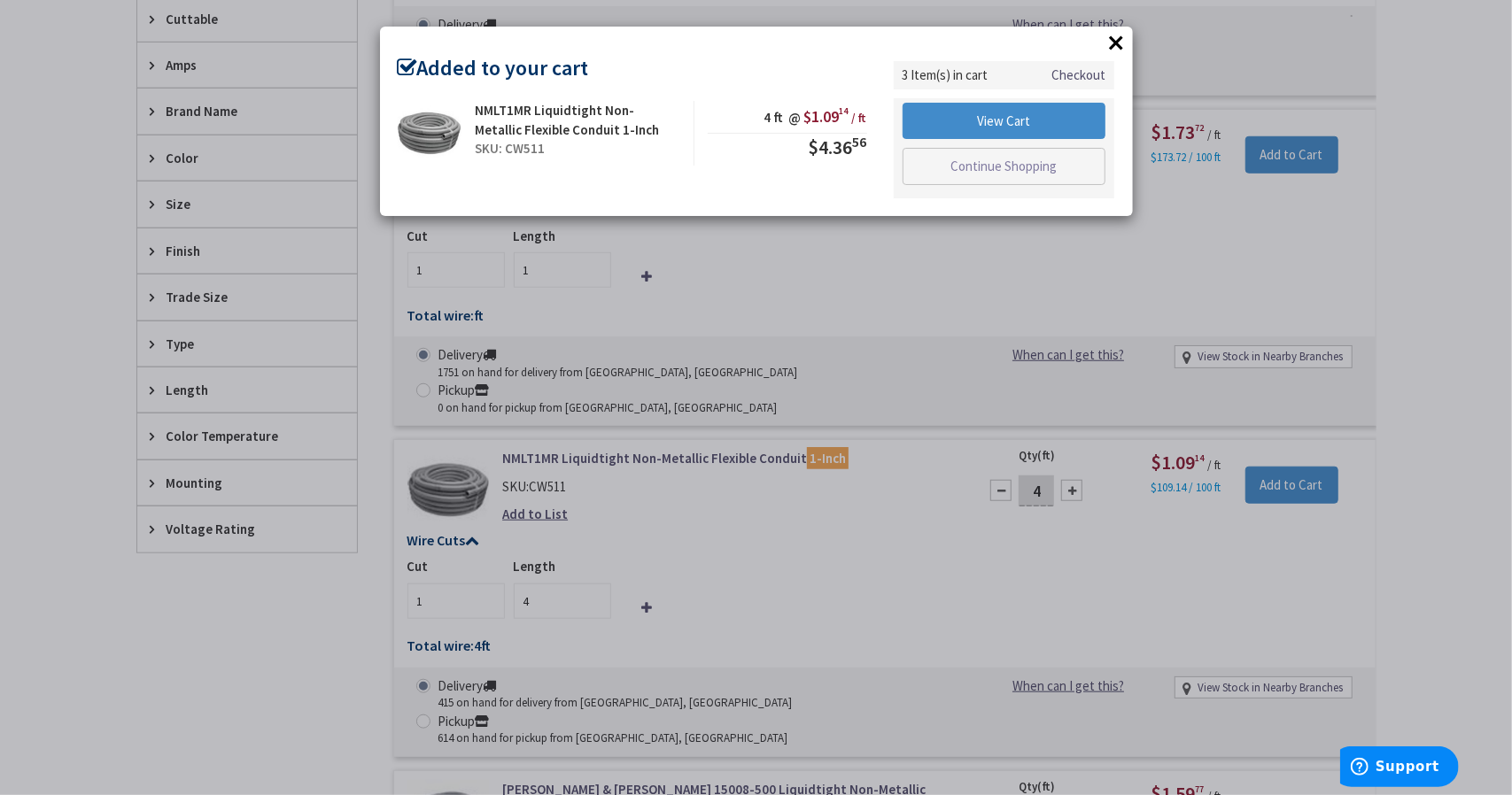
click at [1111, 43] on button "×" at bounding box center [1117, 42] width 27 height 27
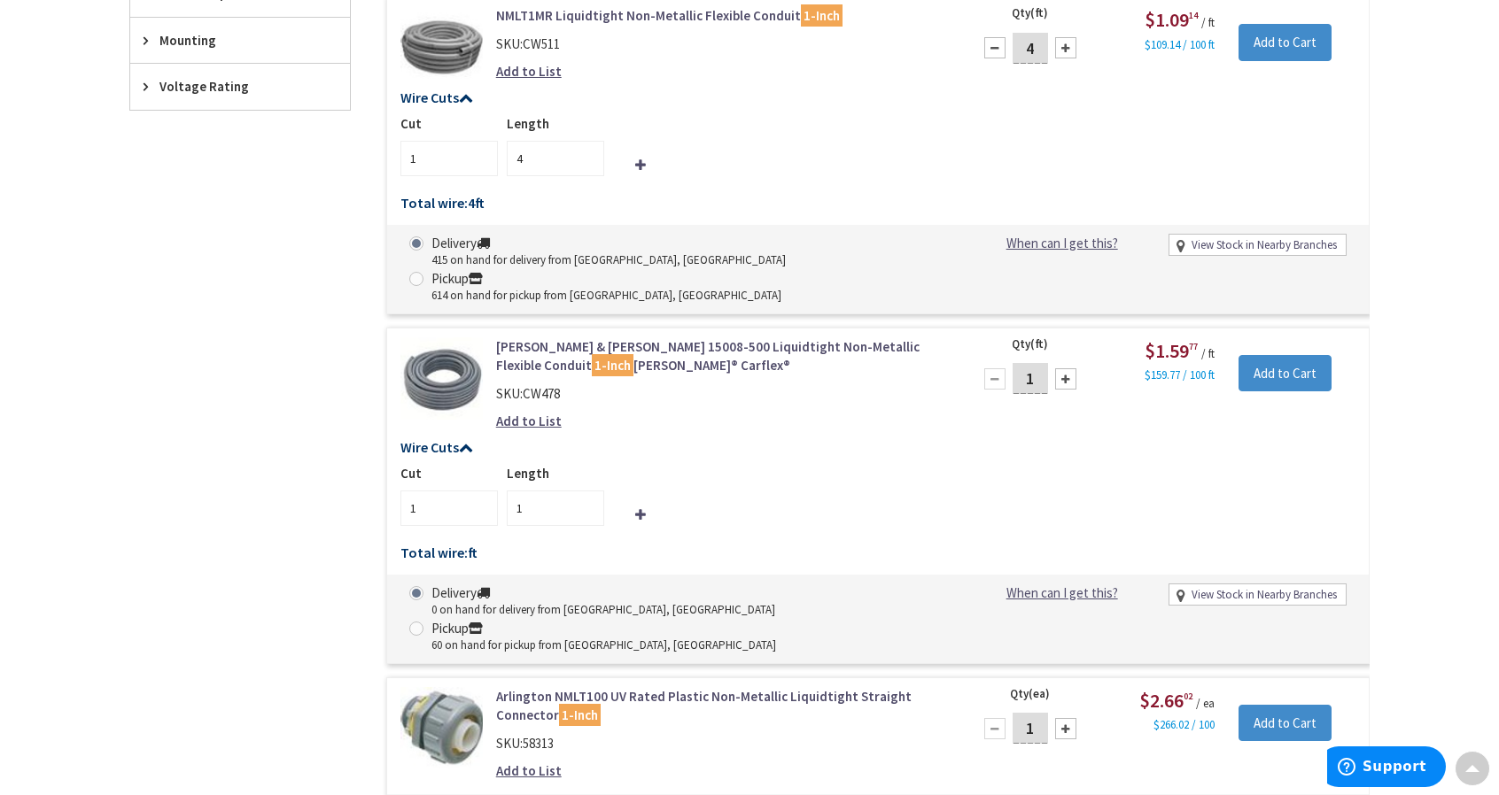
scroll to position [1328, 0]
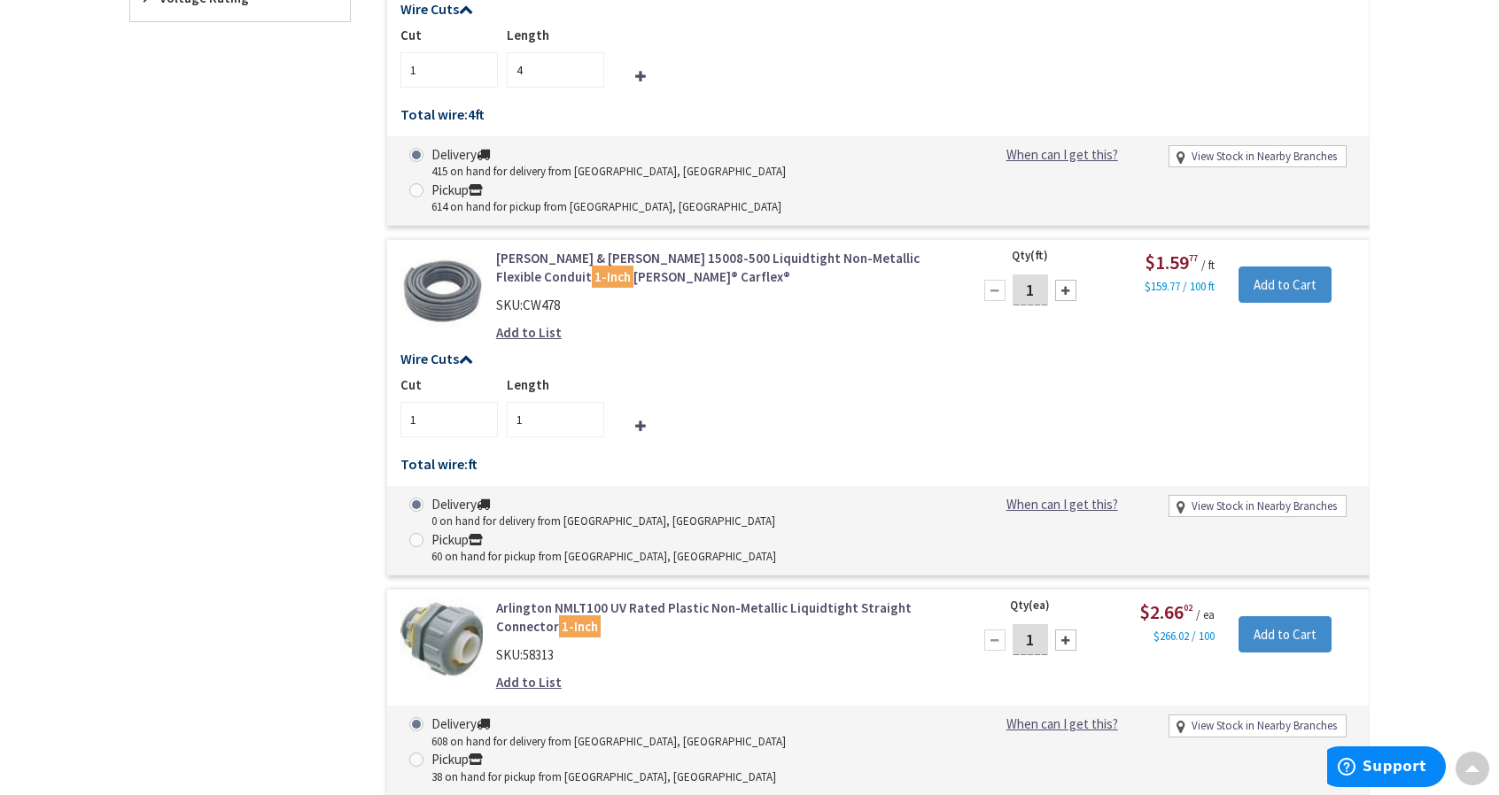
click at [1071, 630] on div at bounding box center [1065, 640] width 21 height 21
type input "2"
click at [1295, 616] on input "Add to Cart" at bounding box center [1284, 634] width 93 height 37
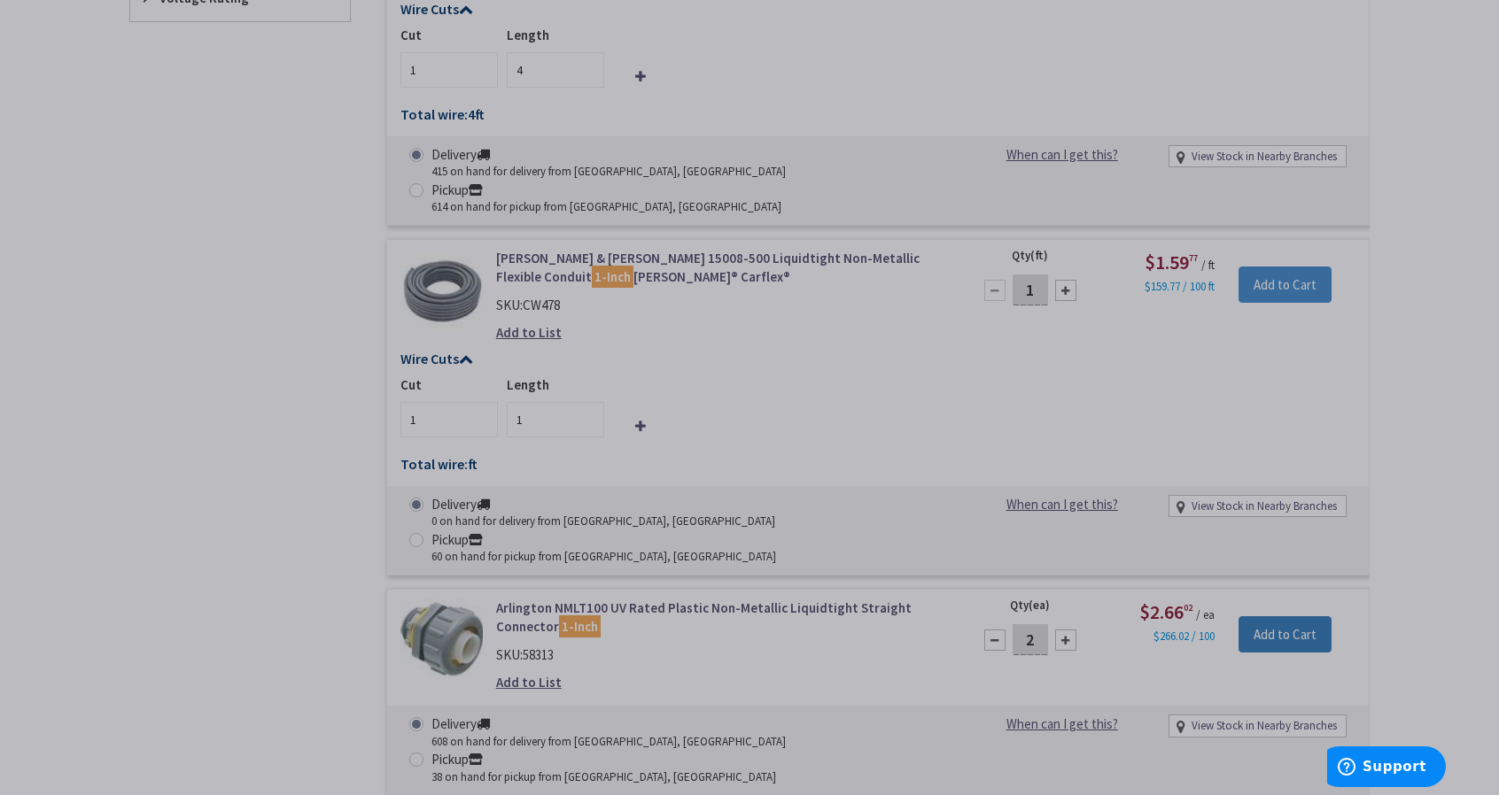
scroll to position [1417, 0]
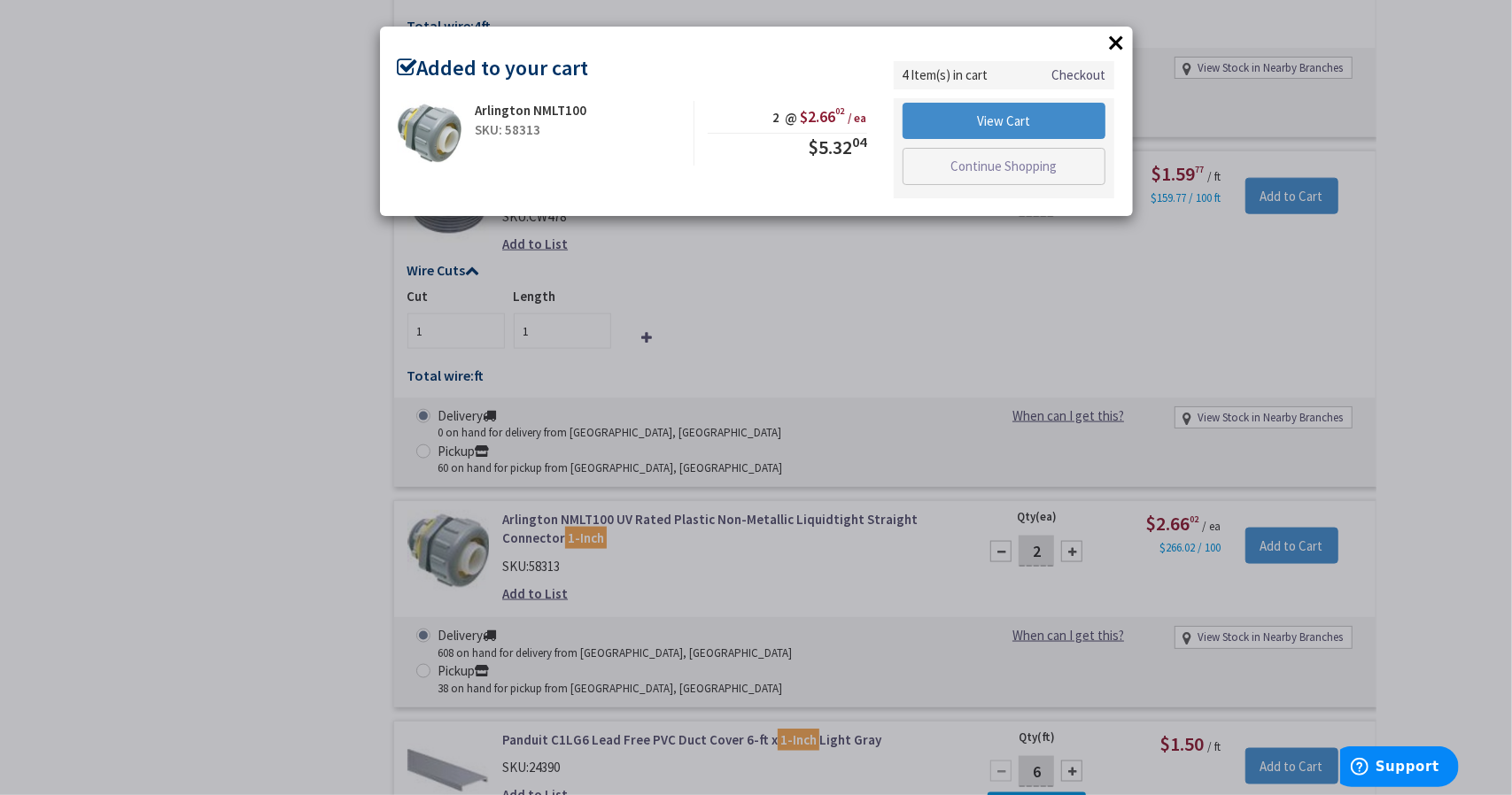
click at [1123, 42] on button "×" at bounding box center [1117, 42] width 27 height 27
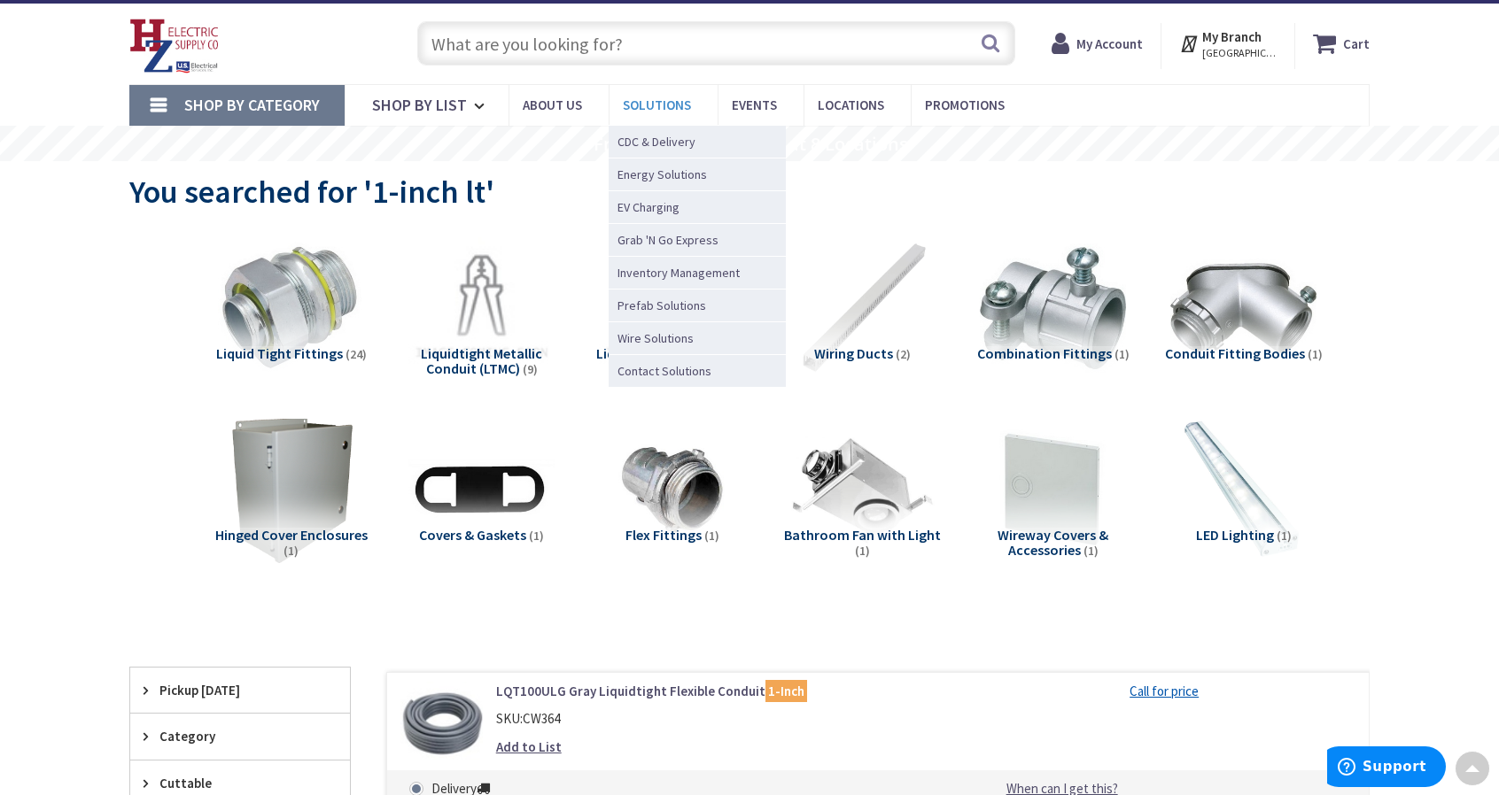
scroll to position [0, 0]
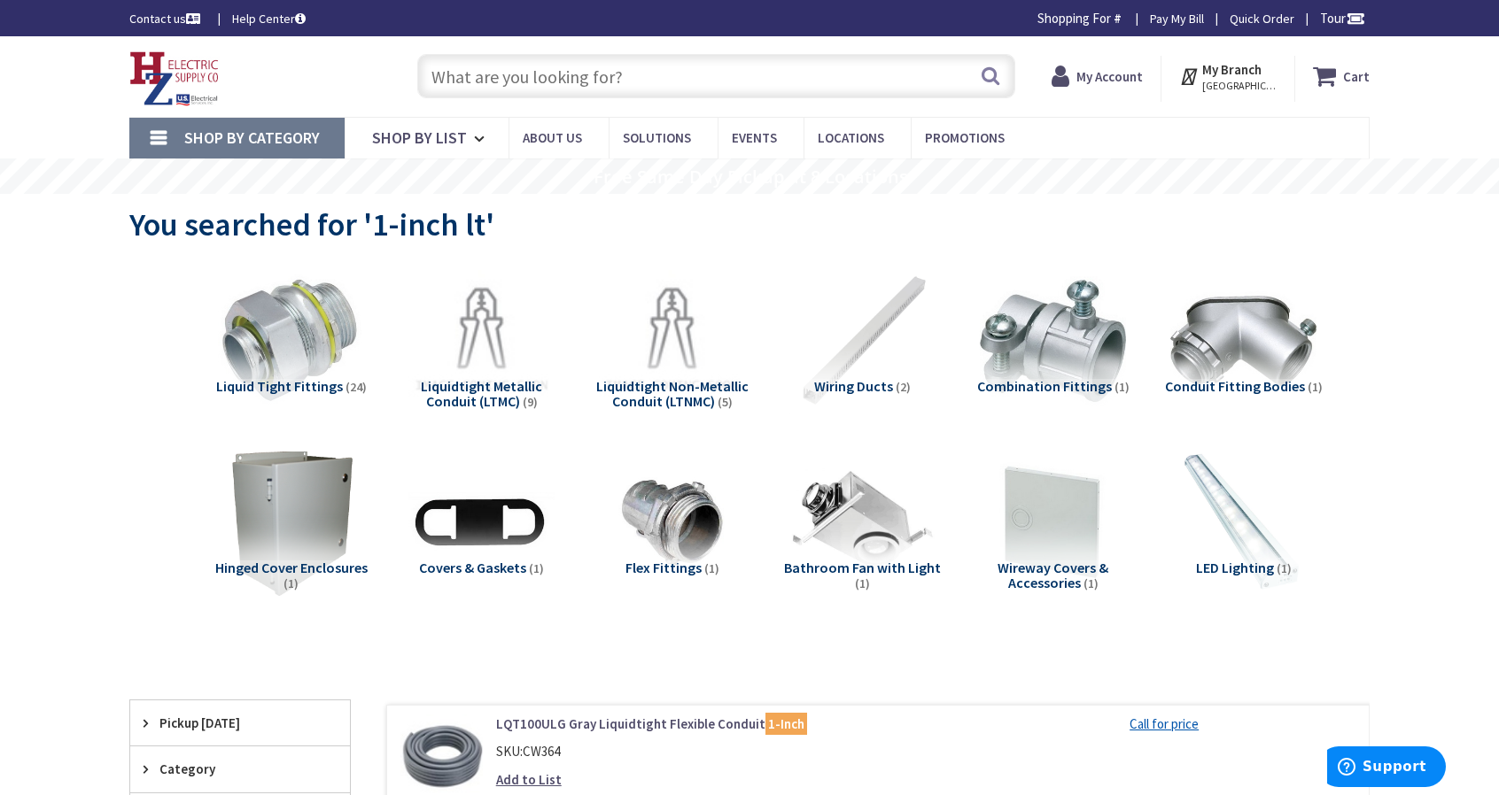
click at [580, 70] on input "text" at bounding box center [716, 76] width 598 height 44
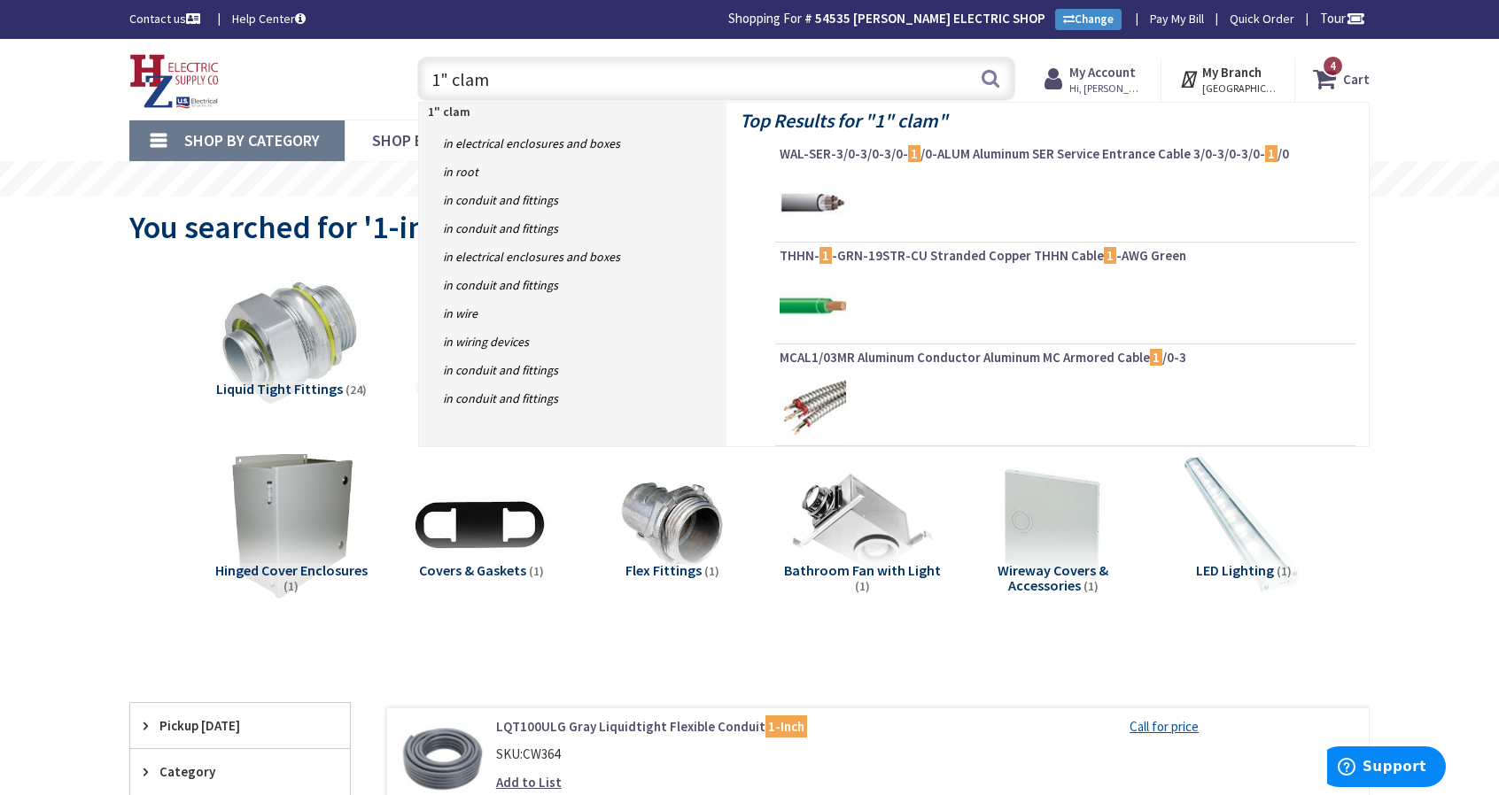
type input "1" clamp"
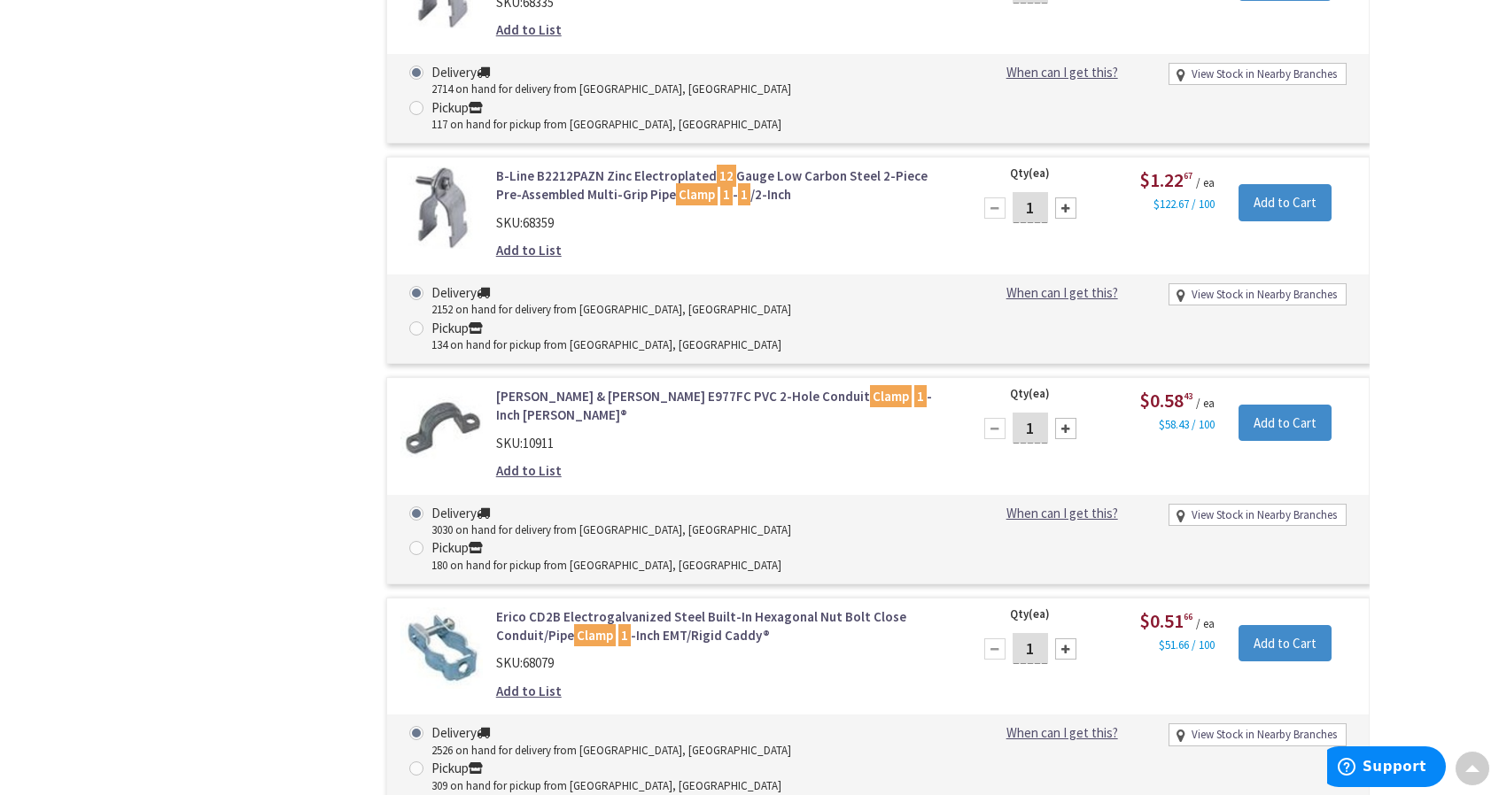
scroll to position [1948, 0]
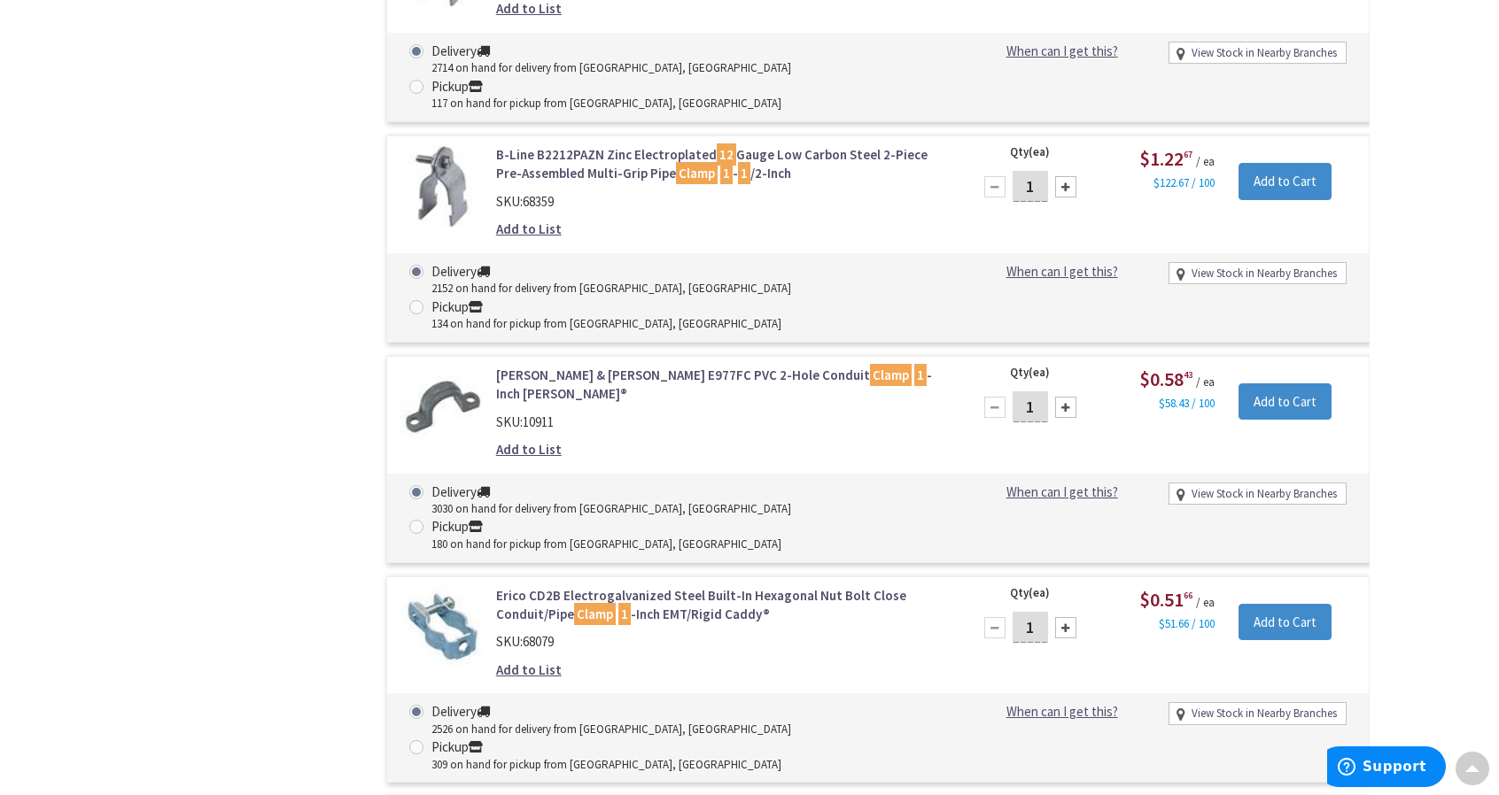
click at [1065, 617] on div at bounding box center [1065, 627] width 21 height 21
type input "2"
click at [1283, 604] on input "Add to Cart" at bounding box center [1284, 622] width 93 height 37
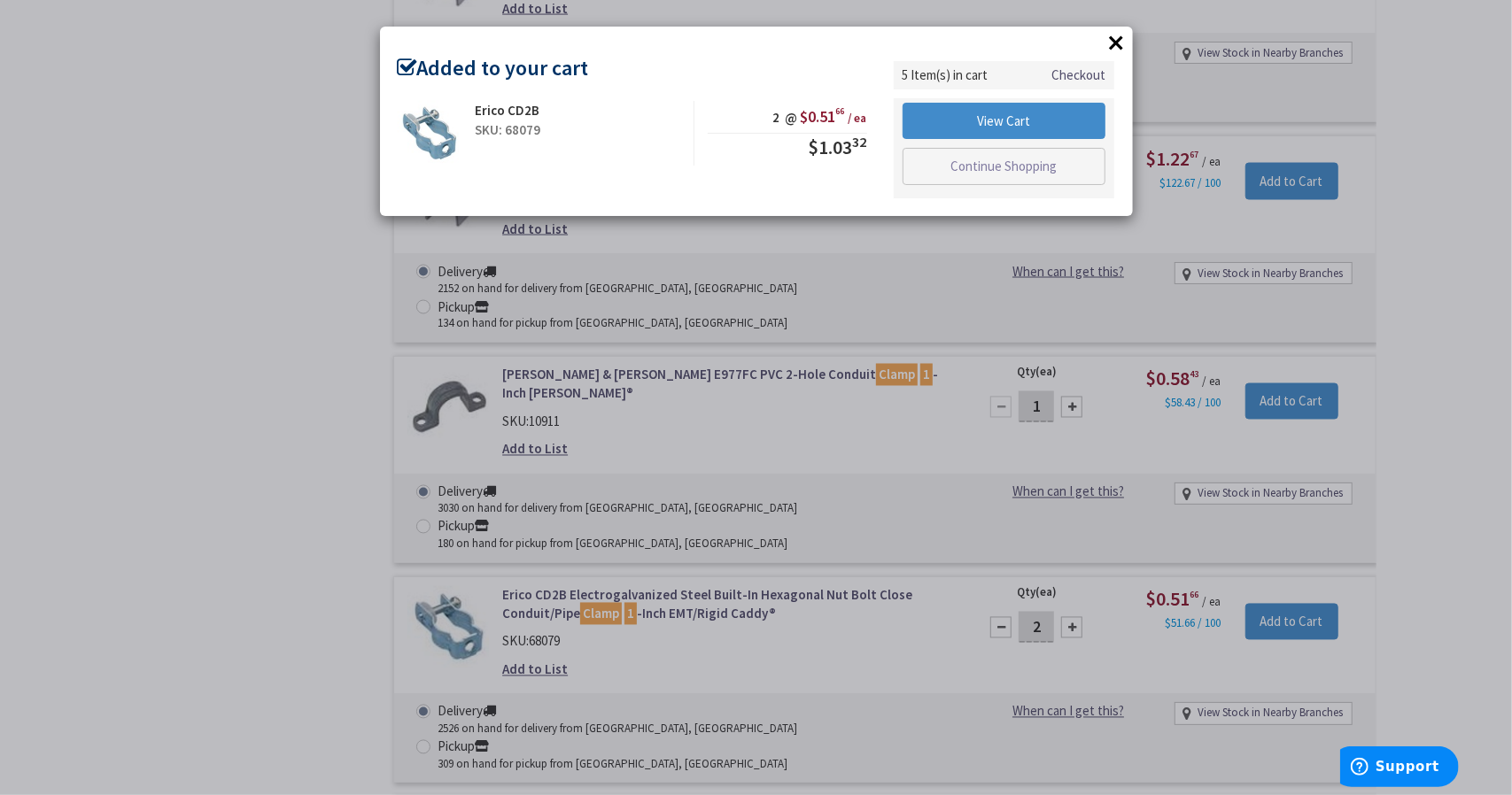
click at [1122, 40] on button "×" at bounding box center [1117, 42] width 27 height 27
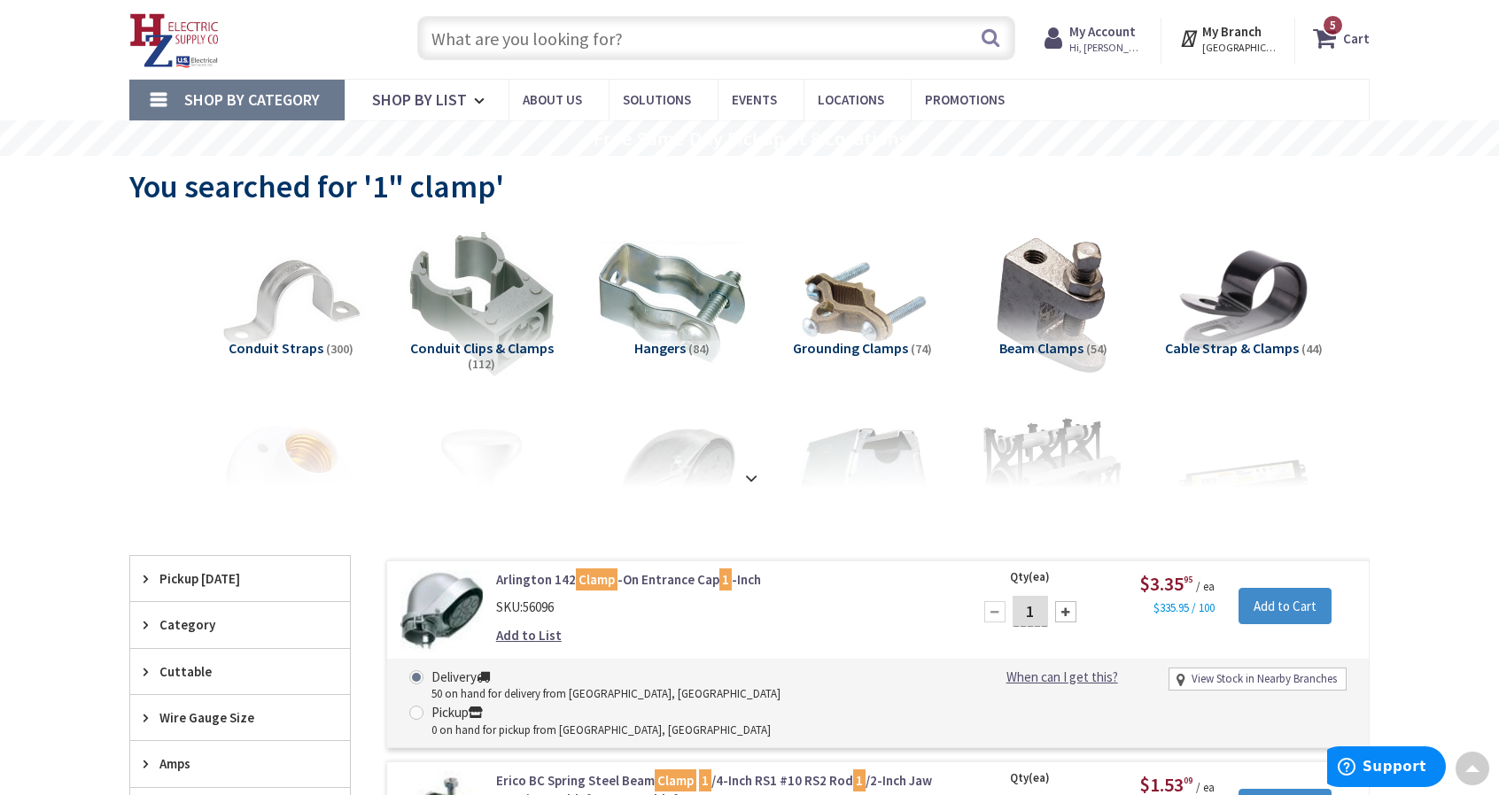
scroll to position [0, 0]
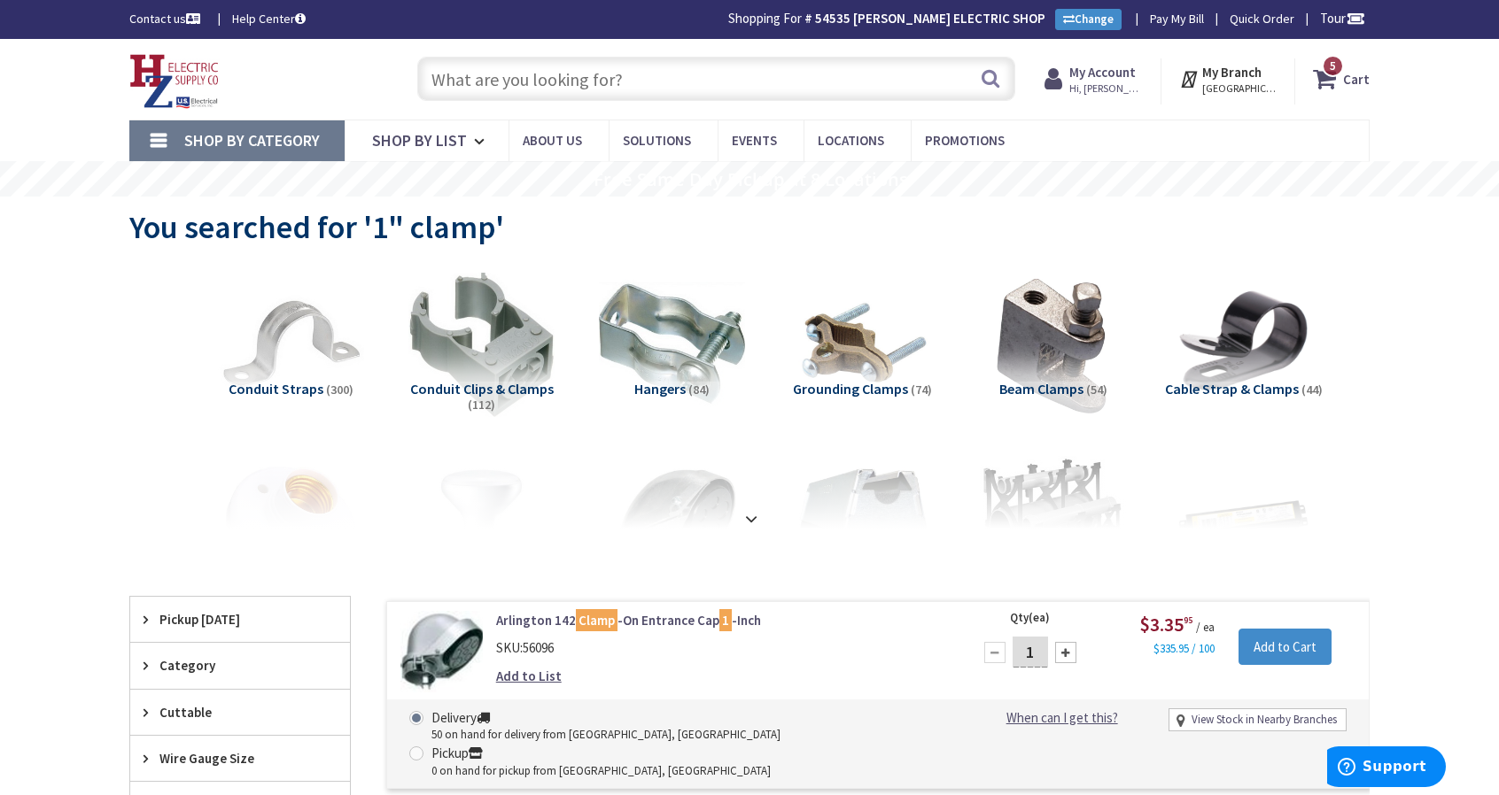
click at [1350, 72] on strong "Cart" at bounding box center [1356, 79] width 27 height 32
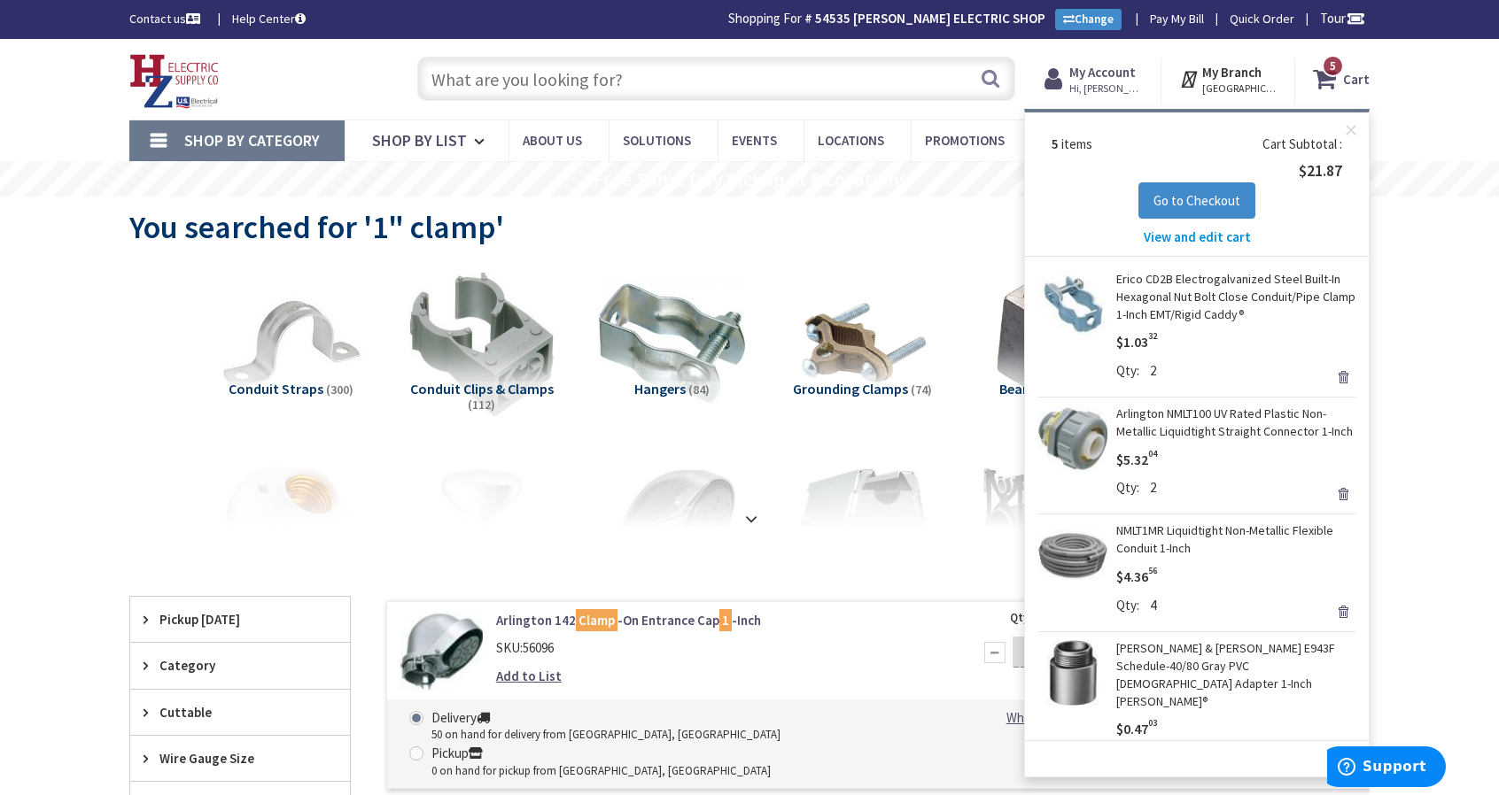
click at [1182, 234] on span "View and edit cart" at bounding box center [1196, 236] width 107 height 17
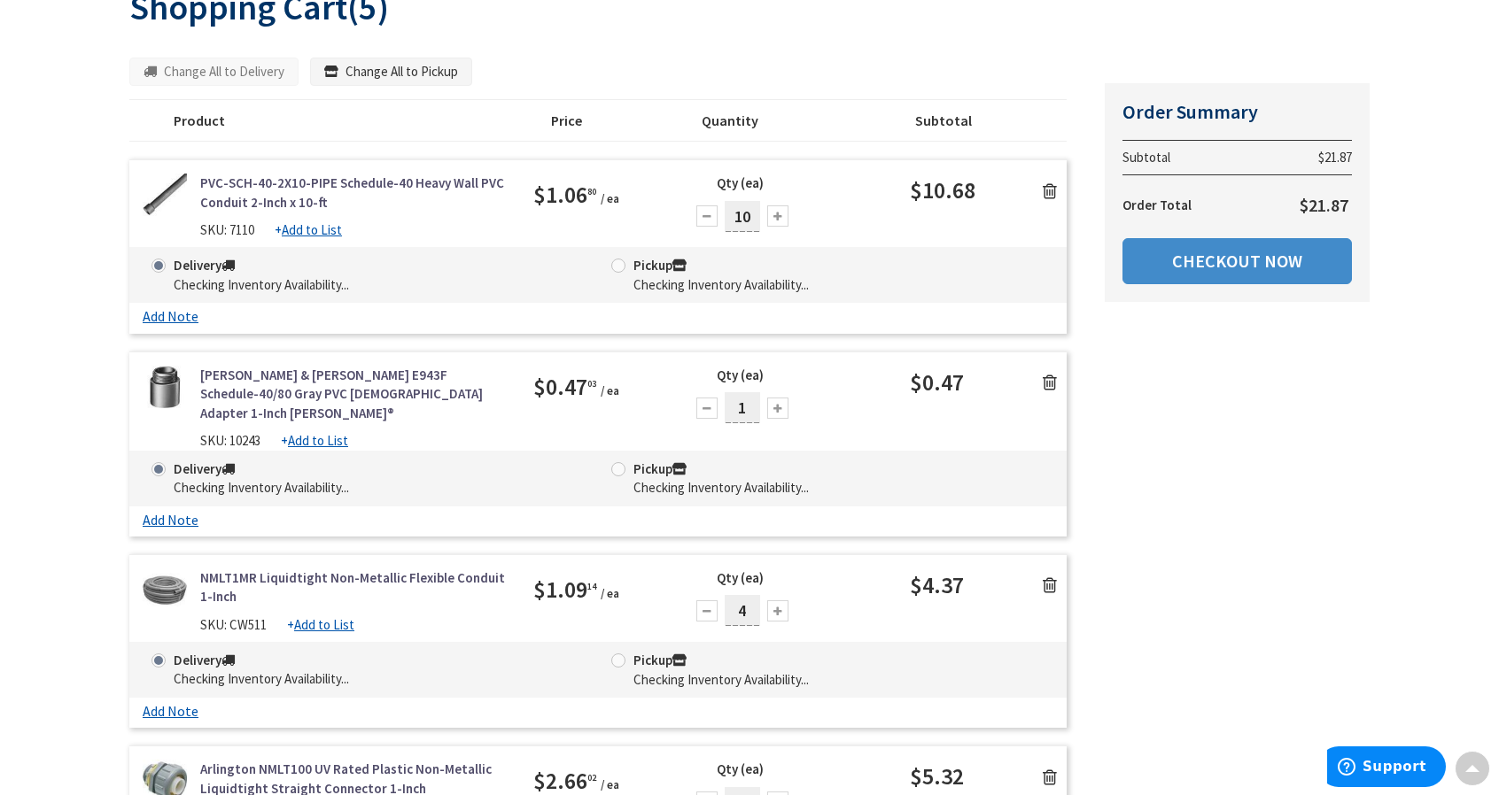
scroll to position [177, 0]
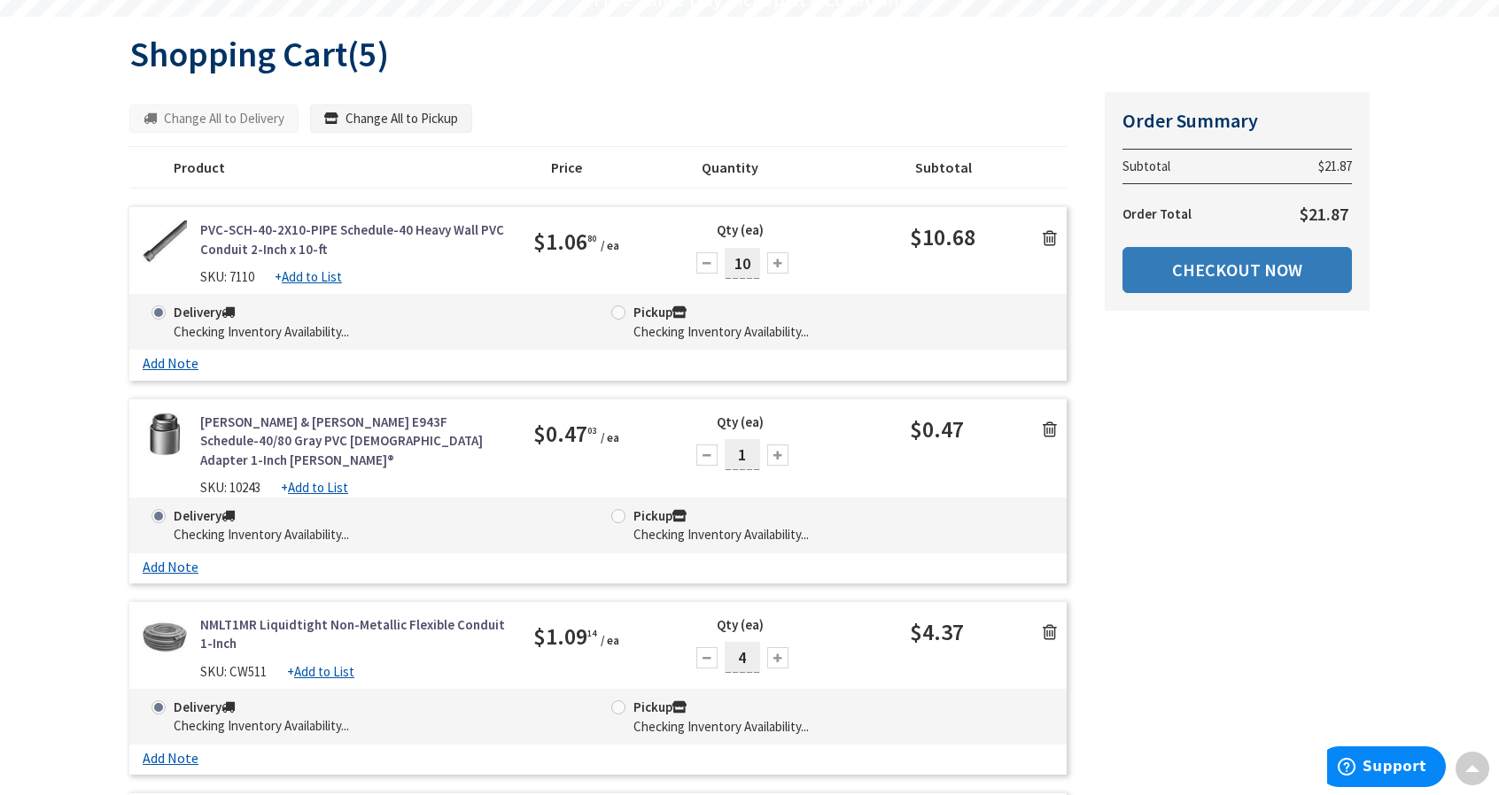
click at [1219, 279] on link "Checkout Now" at bounding box center [1236, 270] width 229 height 46
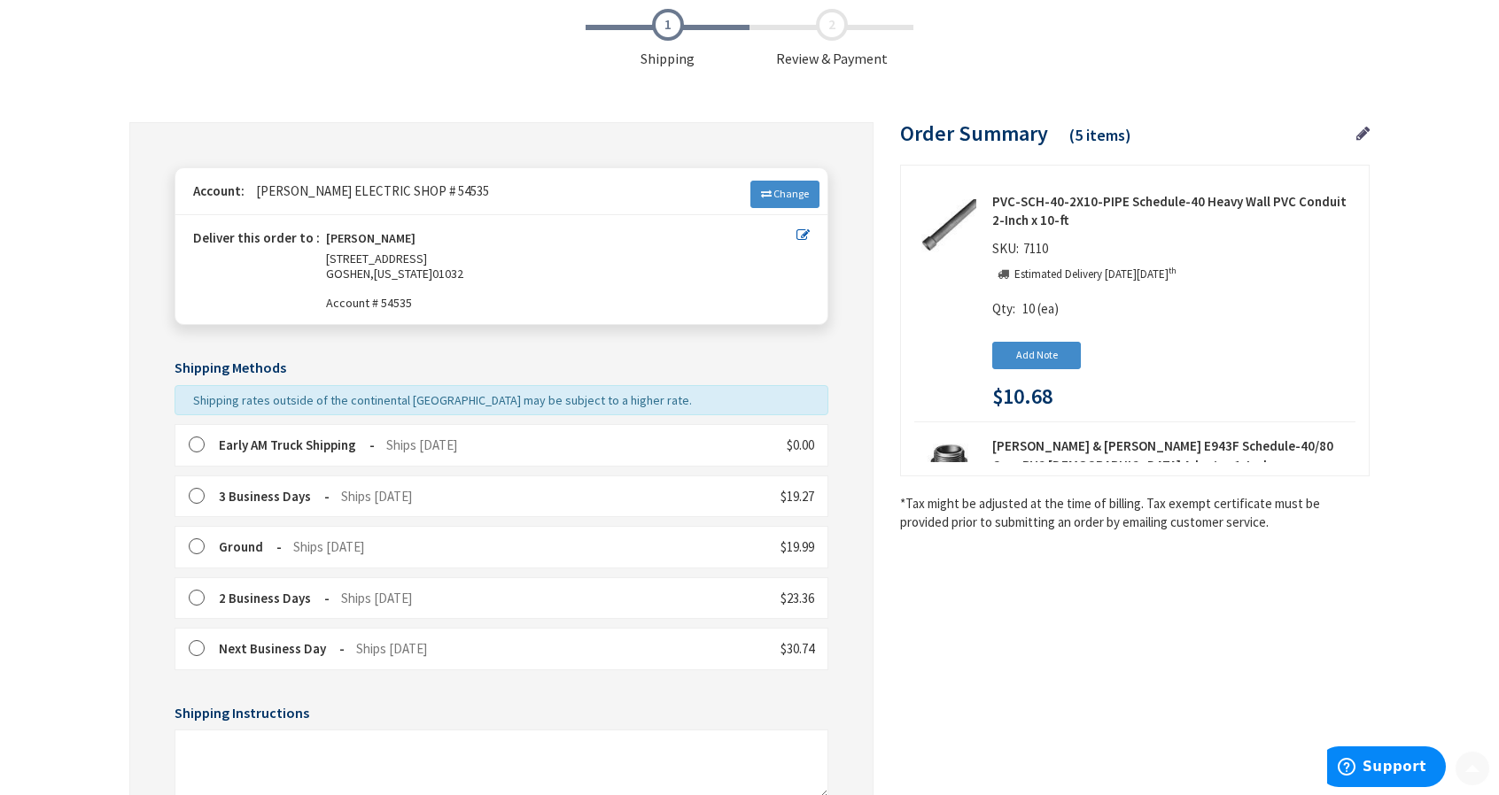
scroll to position [177, 0]
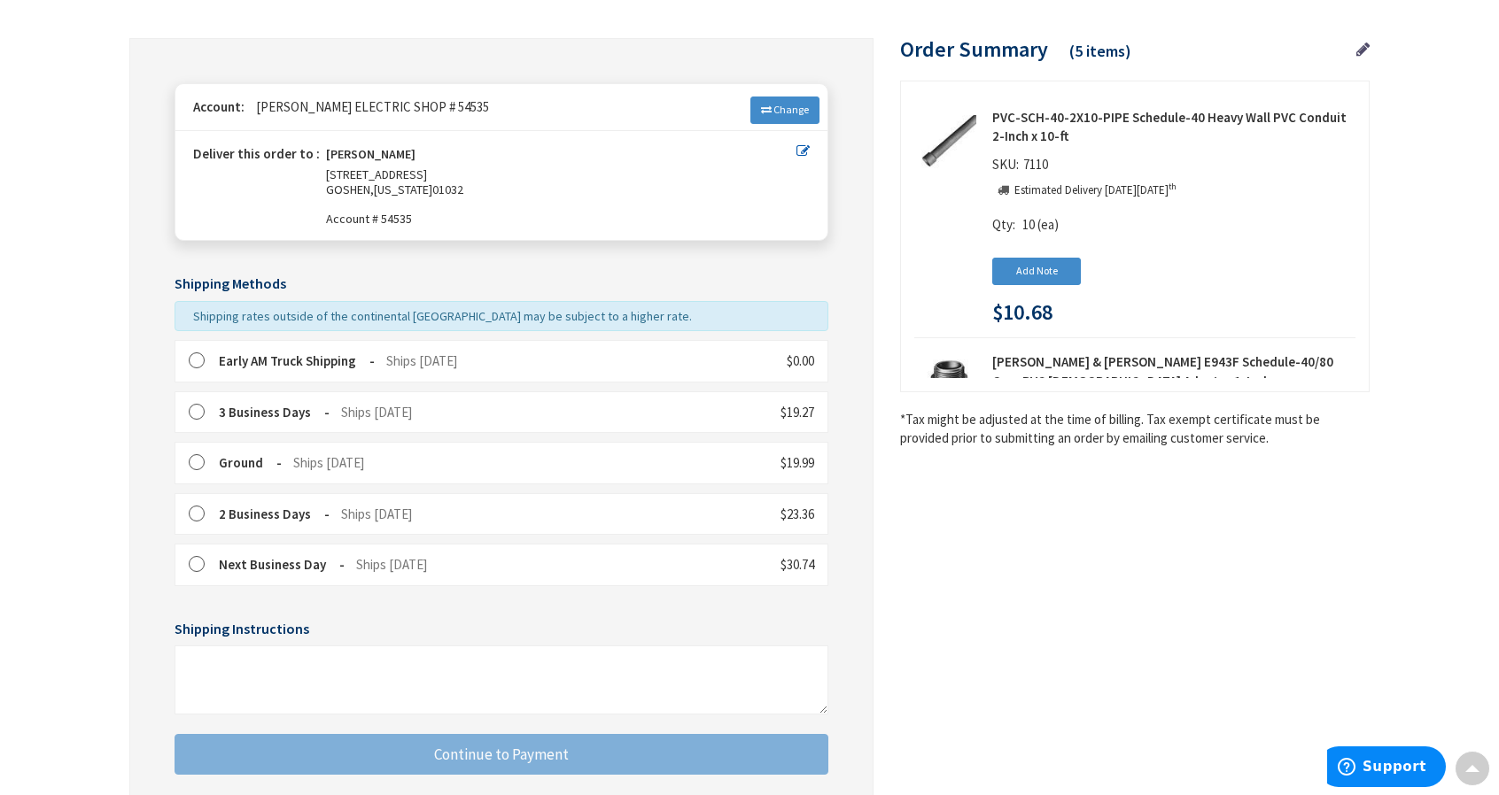
click at [205, 359] on label at bounding box center [202, 361] width 27 height 18
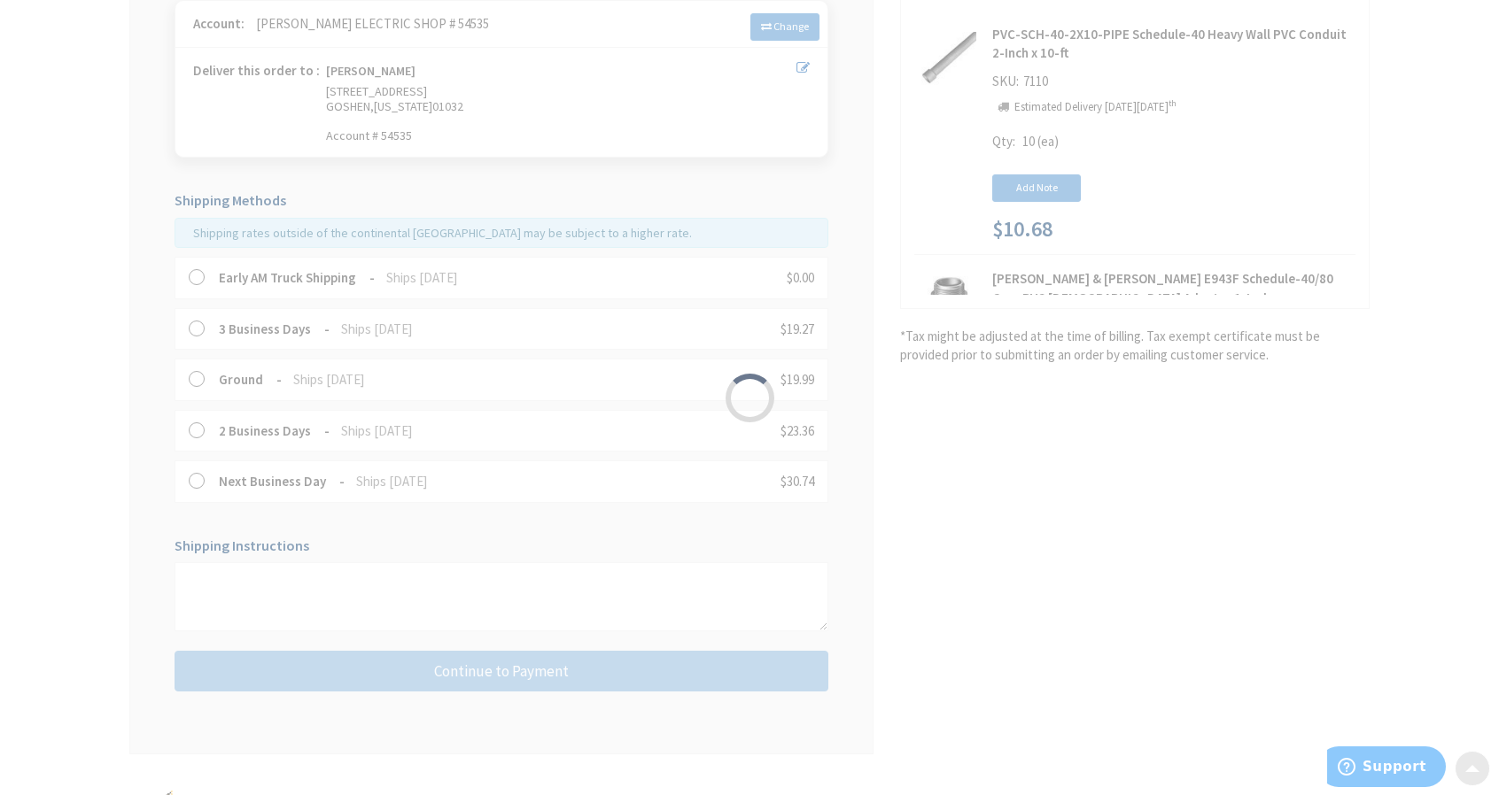
scroll to position [342, 0]
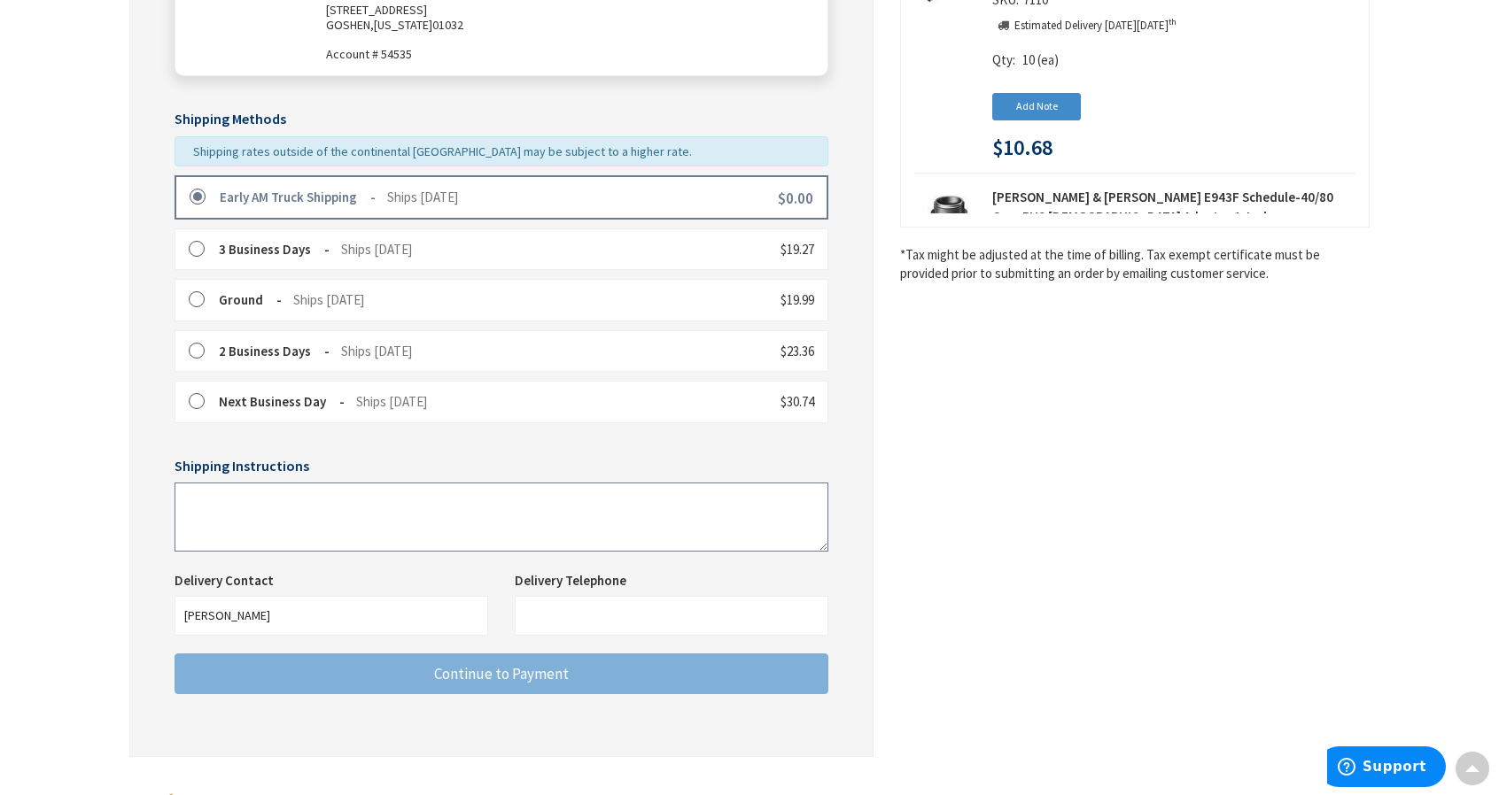
click at [258, 503] on textarea at bounding box center [501, 517] width 654 height 69
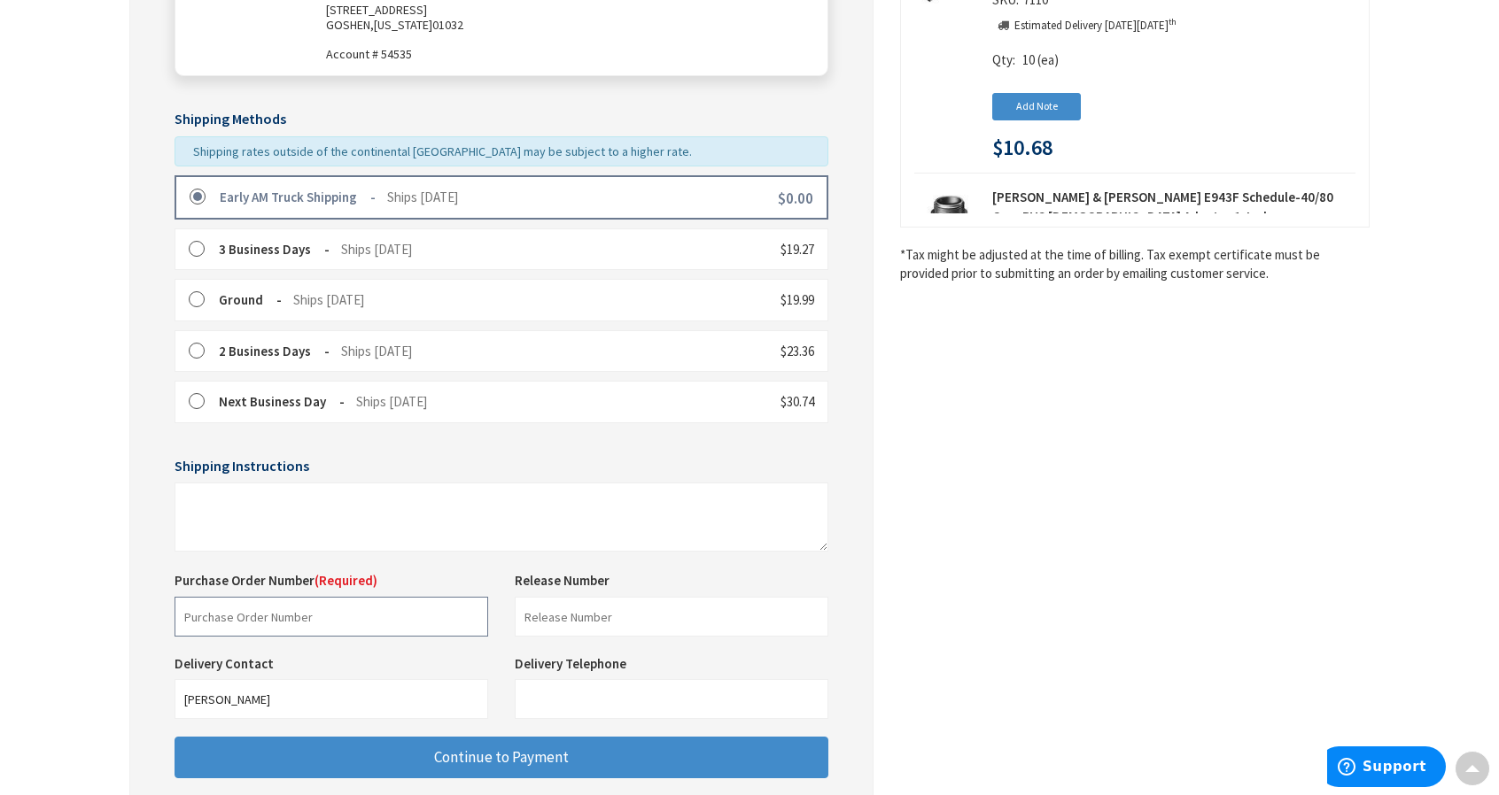
click at [221, 597] on input "text" at bounding box center [331, 617] width 314 height 40
type input "[PERSON_NAME]"
click at [12, 564] on div "Toggle Nav Checkout Shipping Review & Payment Estimated Total $21.87 5 Some ite…" at bounding box center [749, 314] width 1499 height 1312
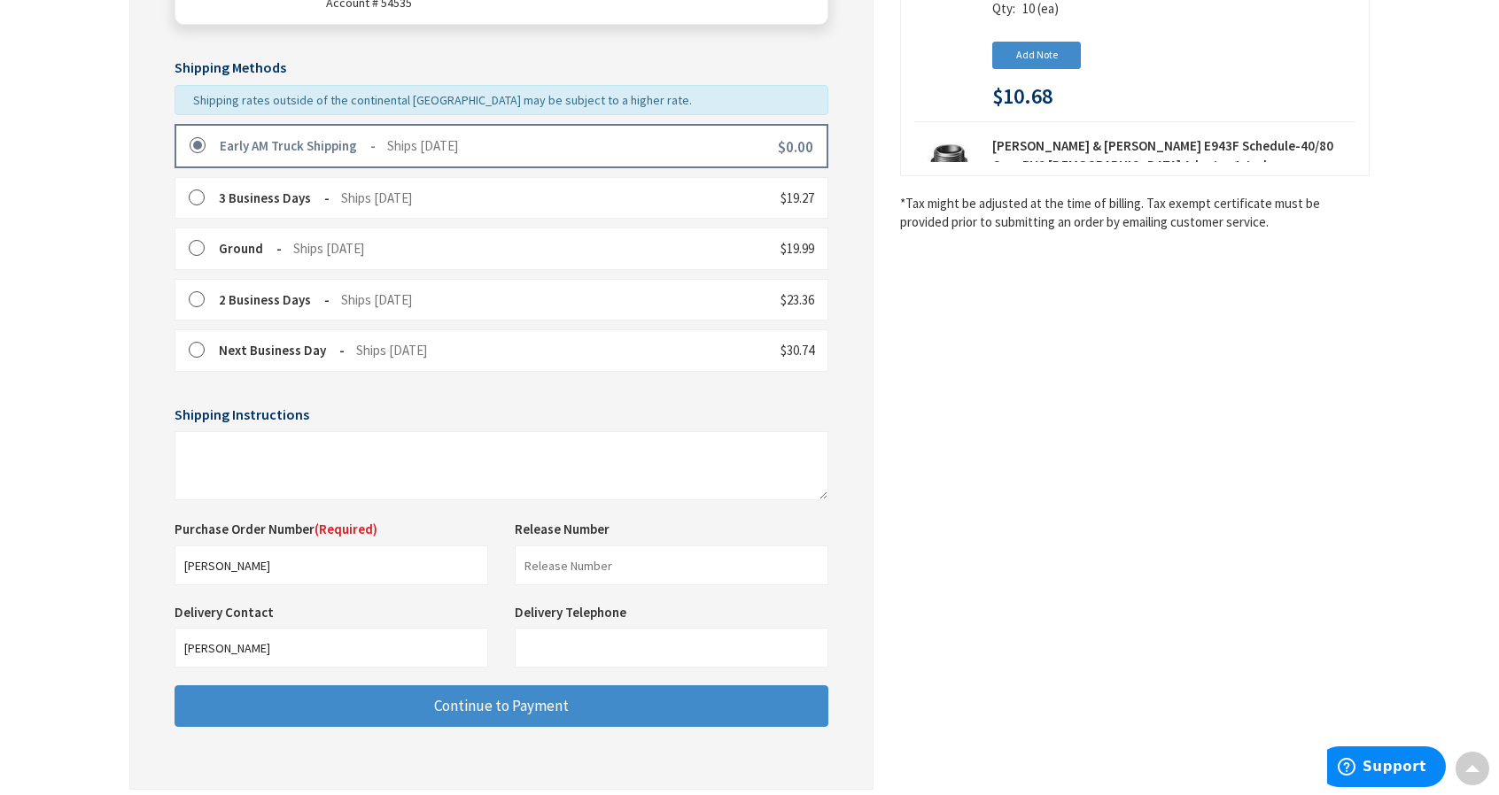
scroll to position [430, 0]
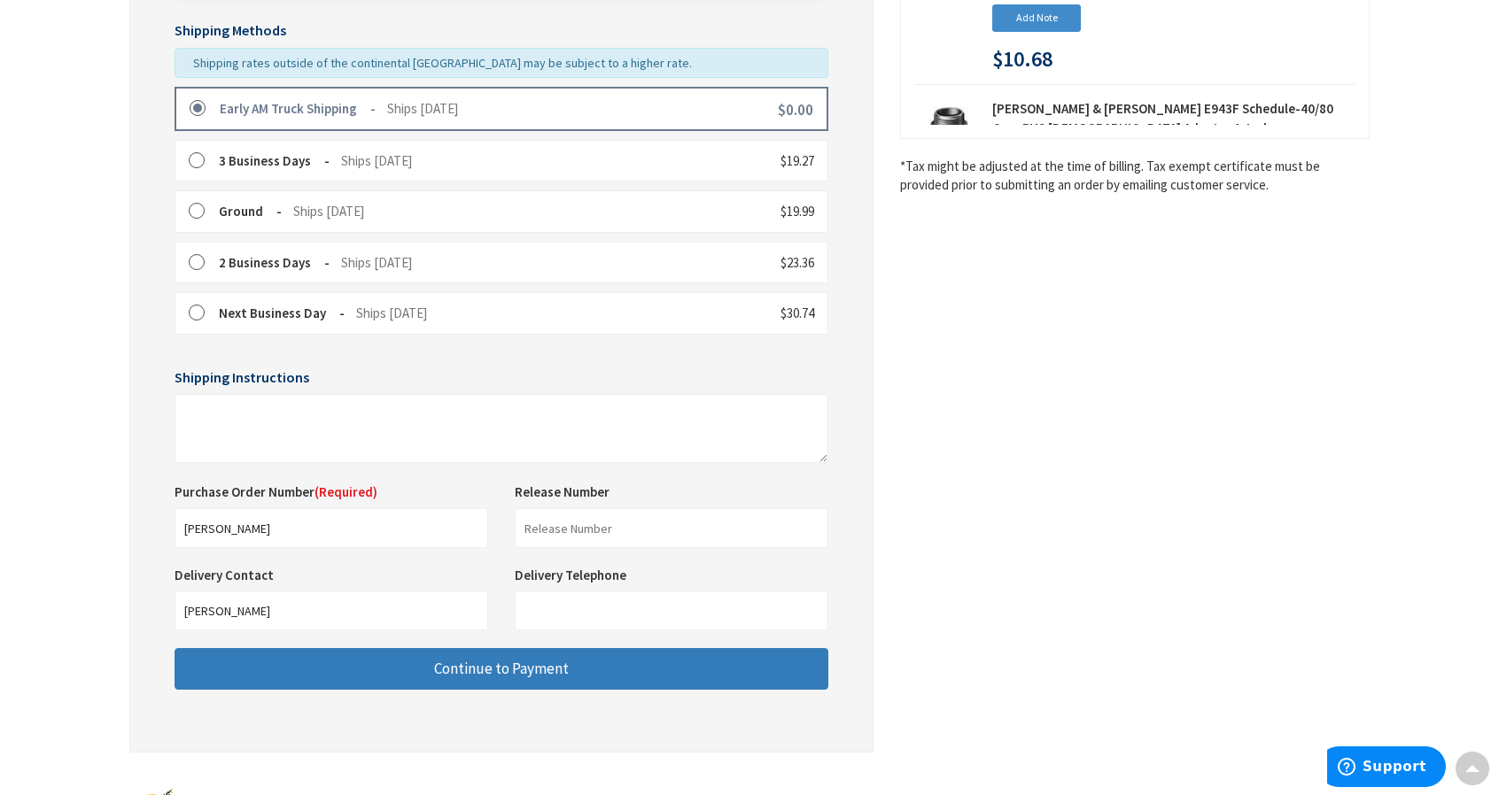
click at [481, 653] on button "Continue to Payment" at bounding box center [501, 669] width 654 height 42
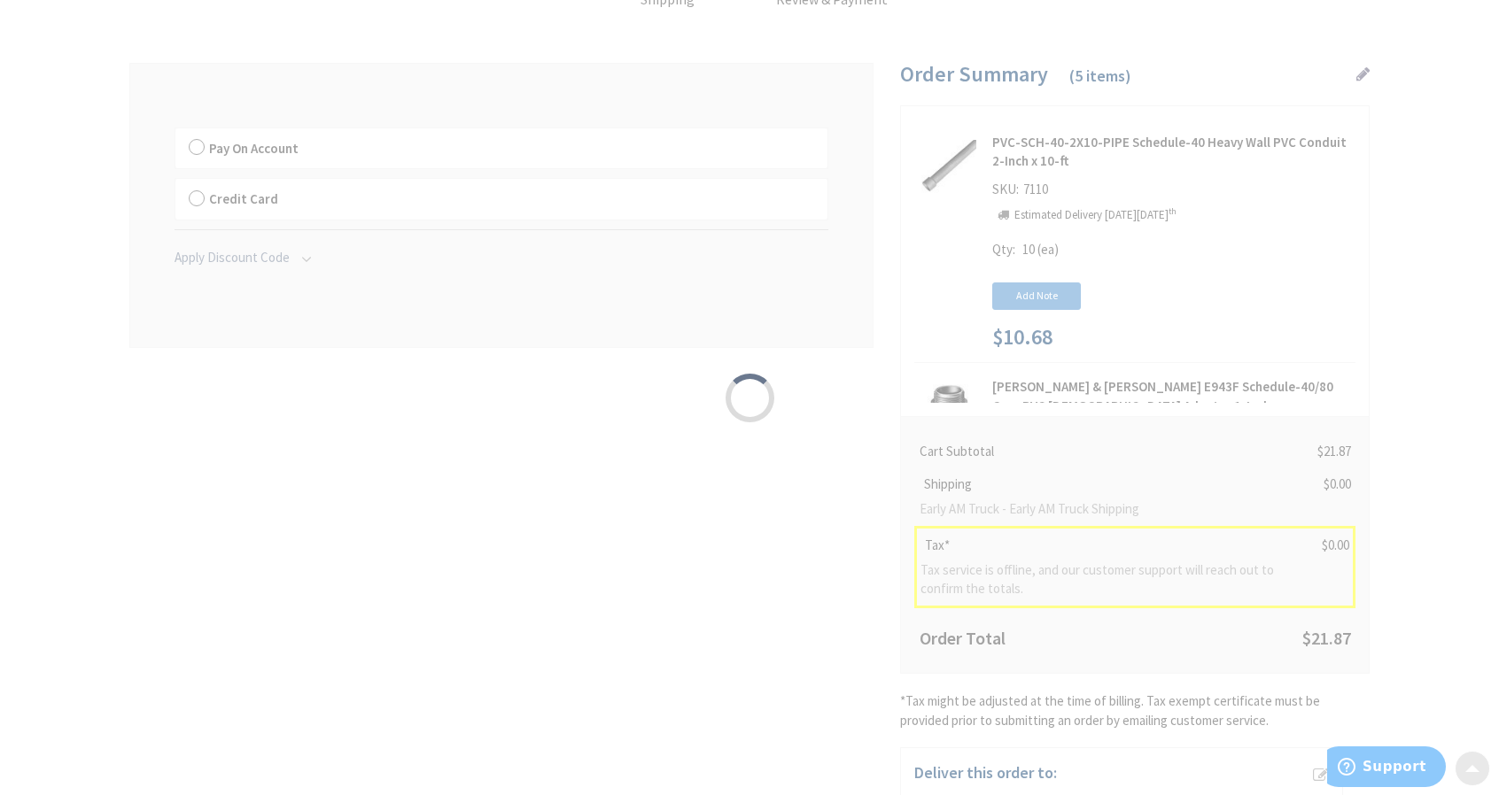
scroll to position [89, 0]
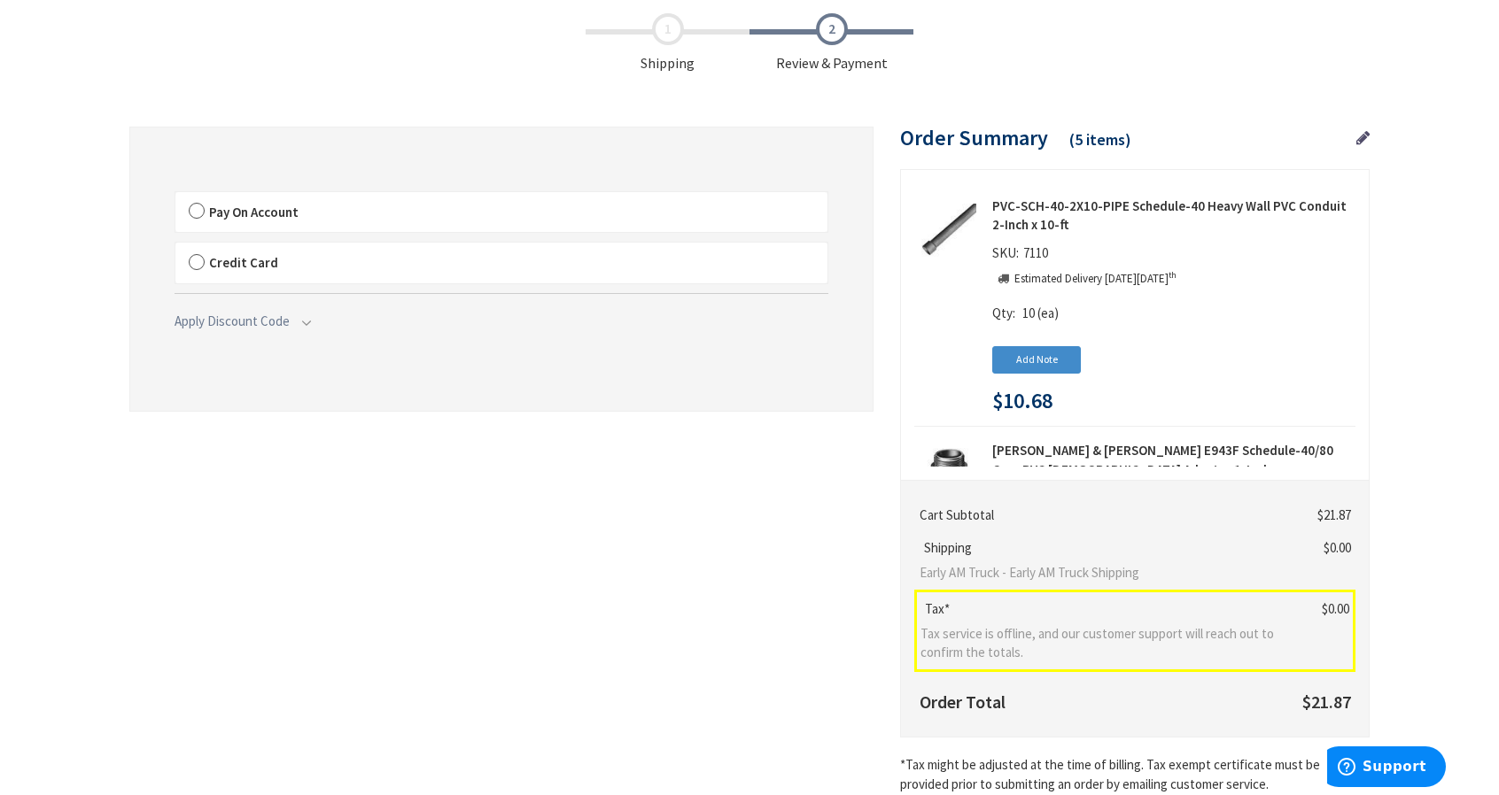
click at [251, 212] on span "Pay On Account" at bounding box center [253, 212] width 89 height 17
click at [175, 196] on input "Pay On Account" at bounding box center [175, 196] width 0 height 0
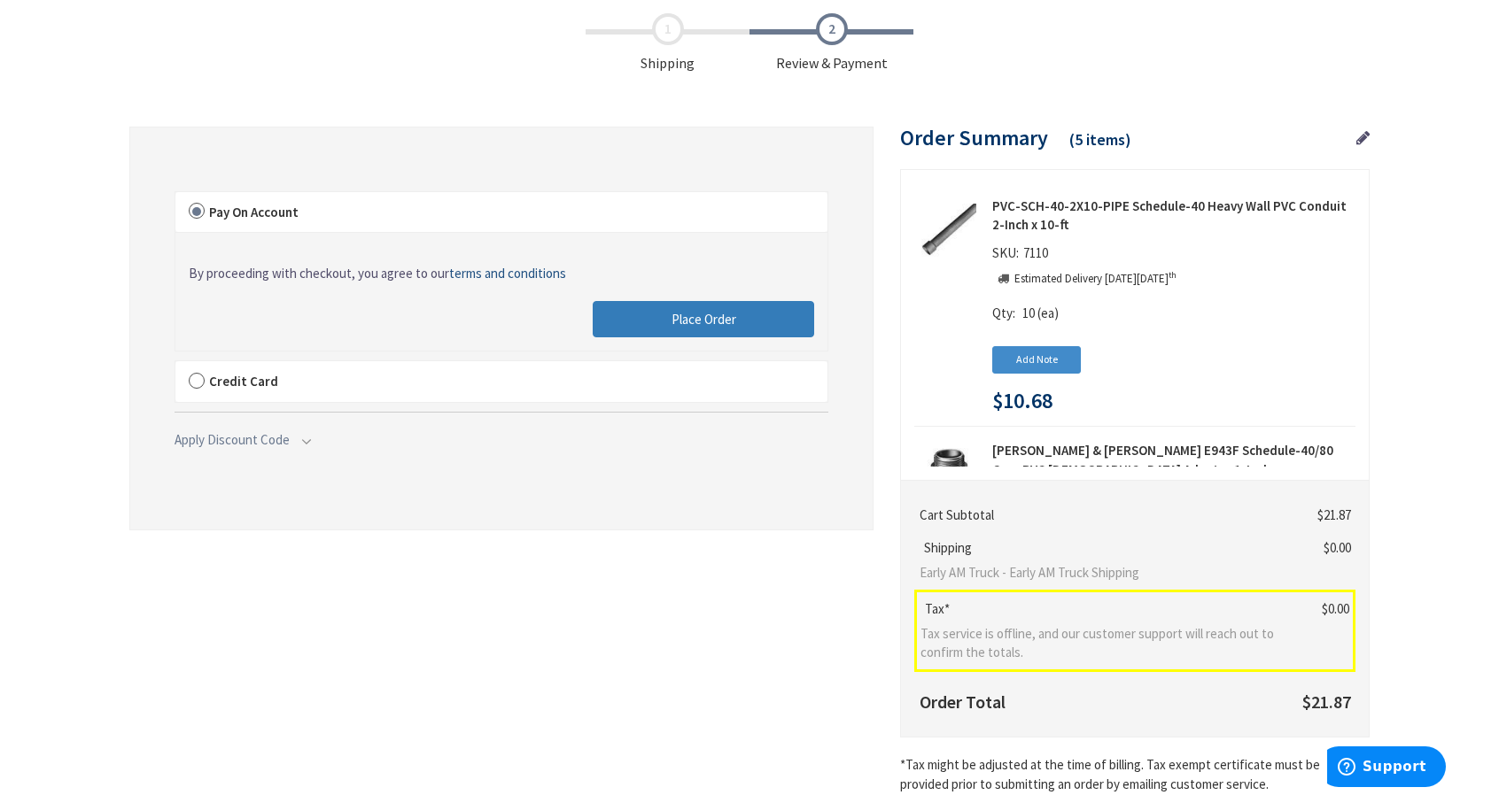
click at [708, 307] on button "Place Order" at bounding box center [702, 319] width 221 height 37
